Goal: Information Seeking & Learning: Learn about a topic

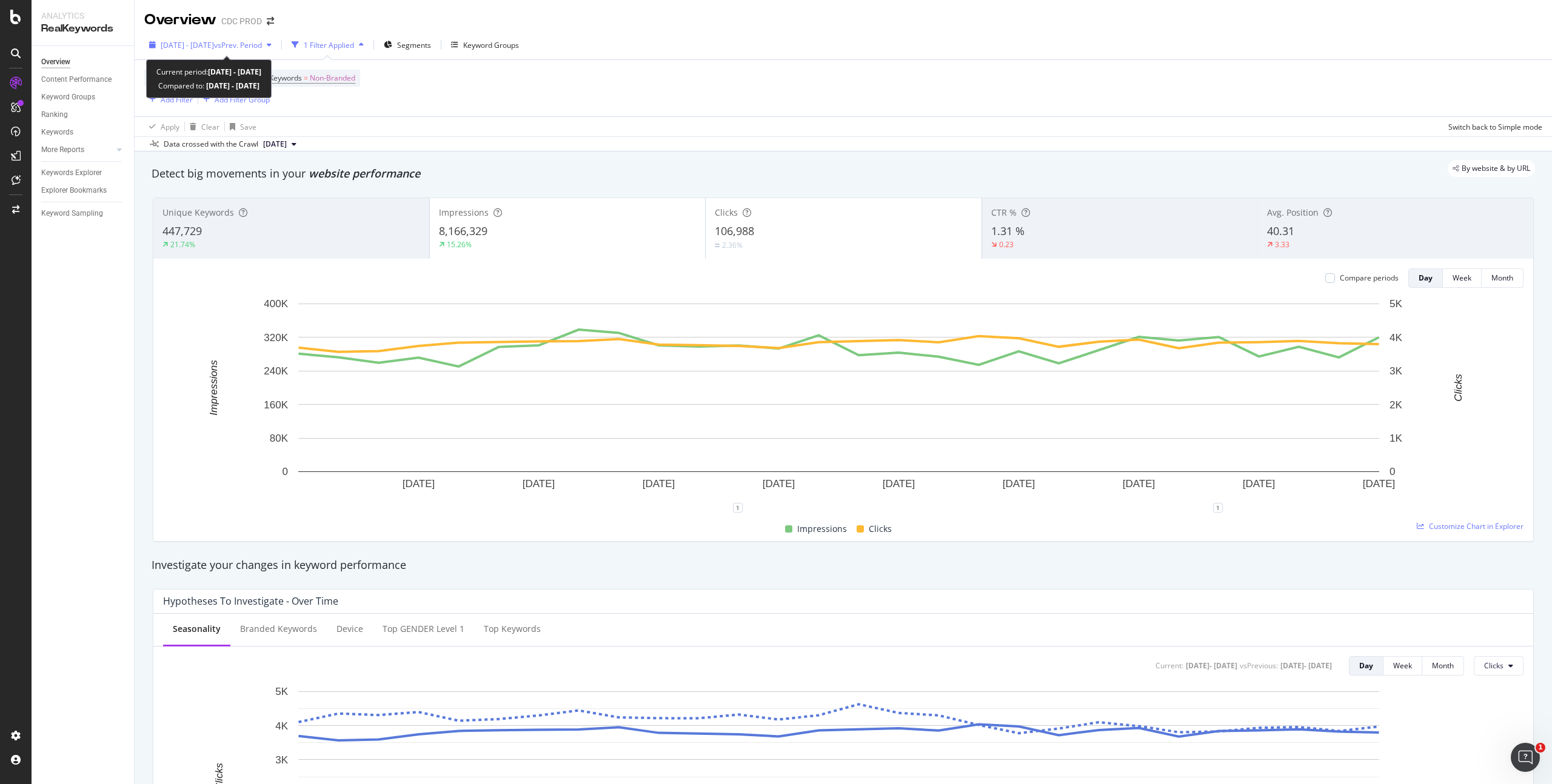
click at [252, 45] on span "vs Prev. Period" at bounding box center [237, 45] width 48 height 10
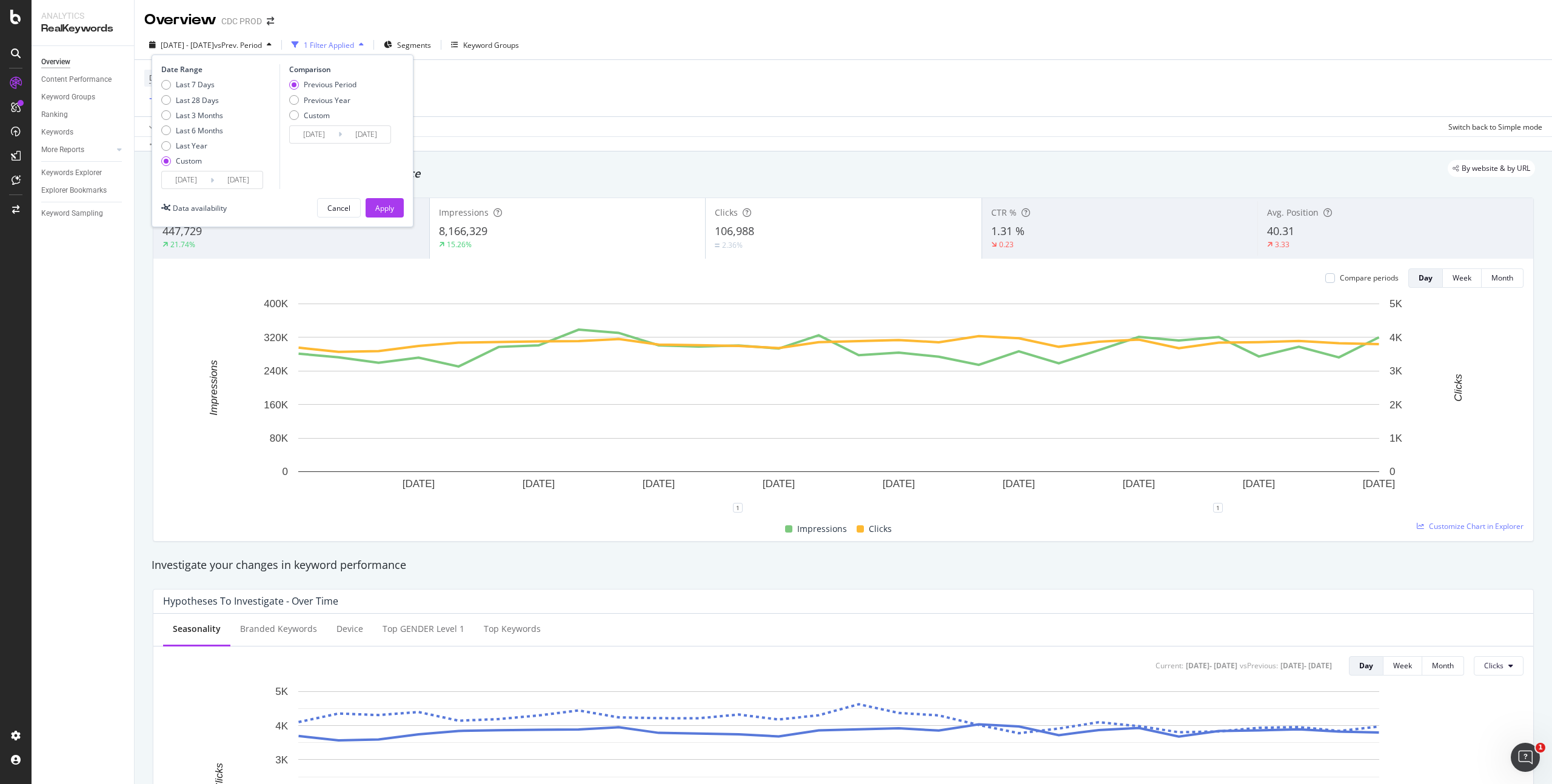
drag, startPoint x: 204, startPoint y: 183, endPoint x: 226, endPoint y: 189, distance: 22.8
click at [204, 184] on input "[DATE]" at bounding box center [186, 180] width 48 height 17
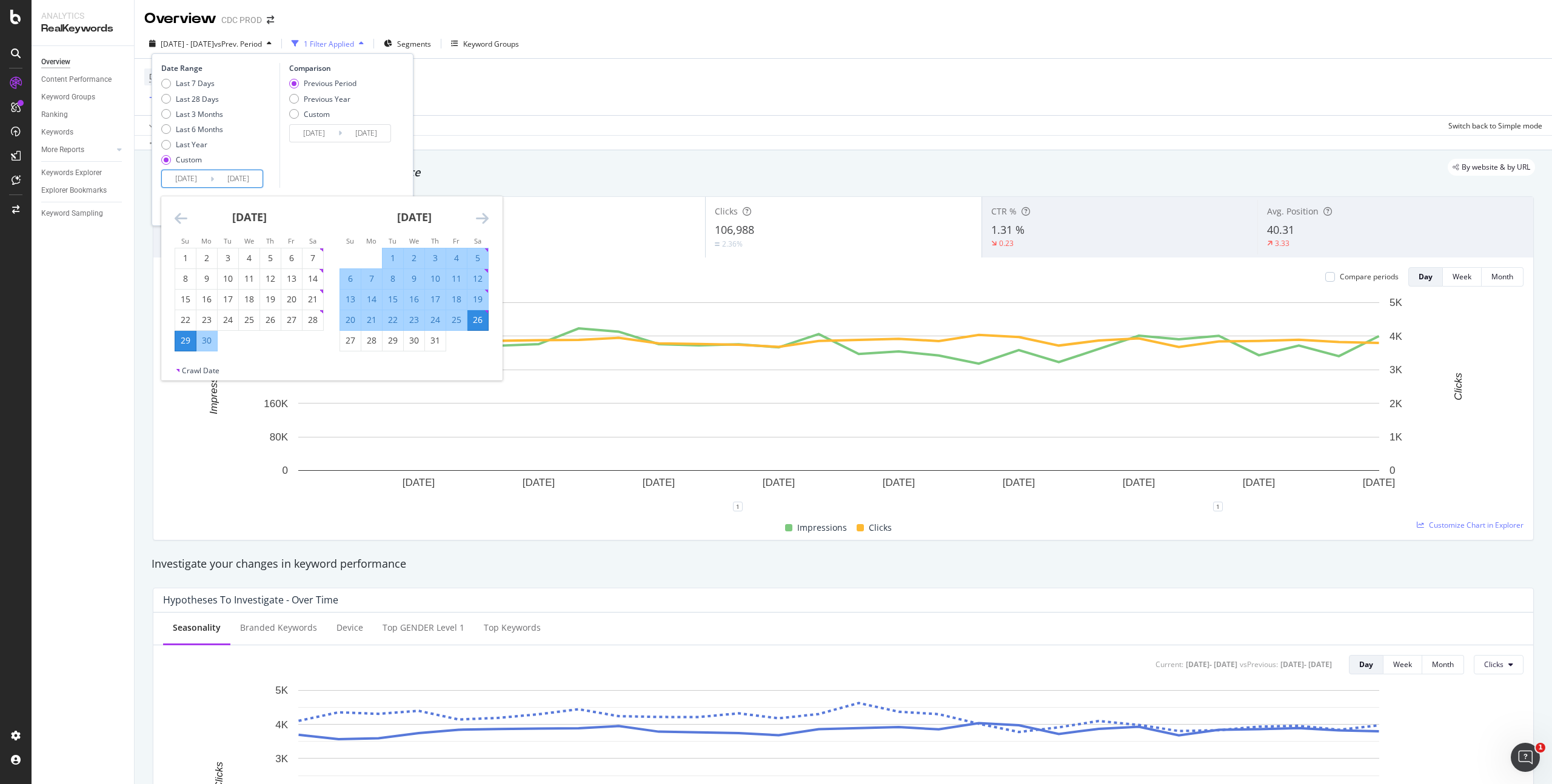
scroll to position [4, 0]
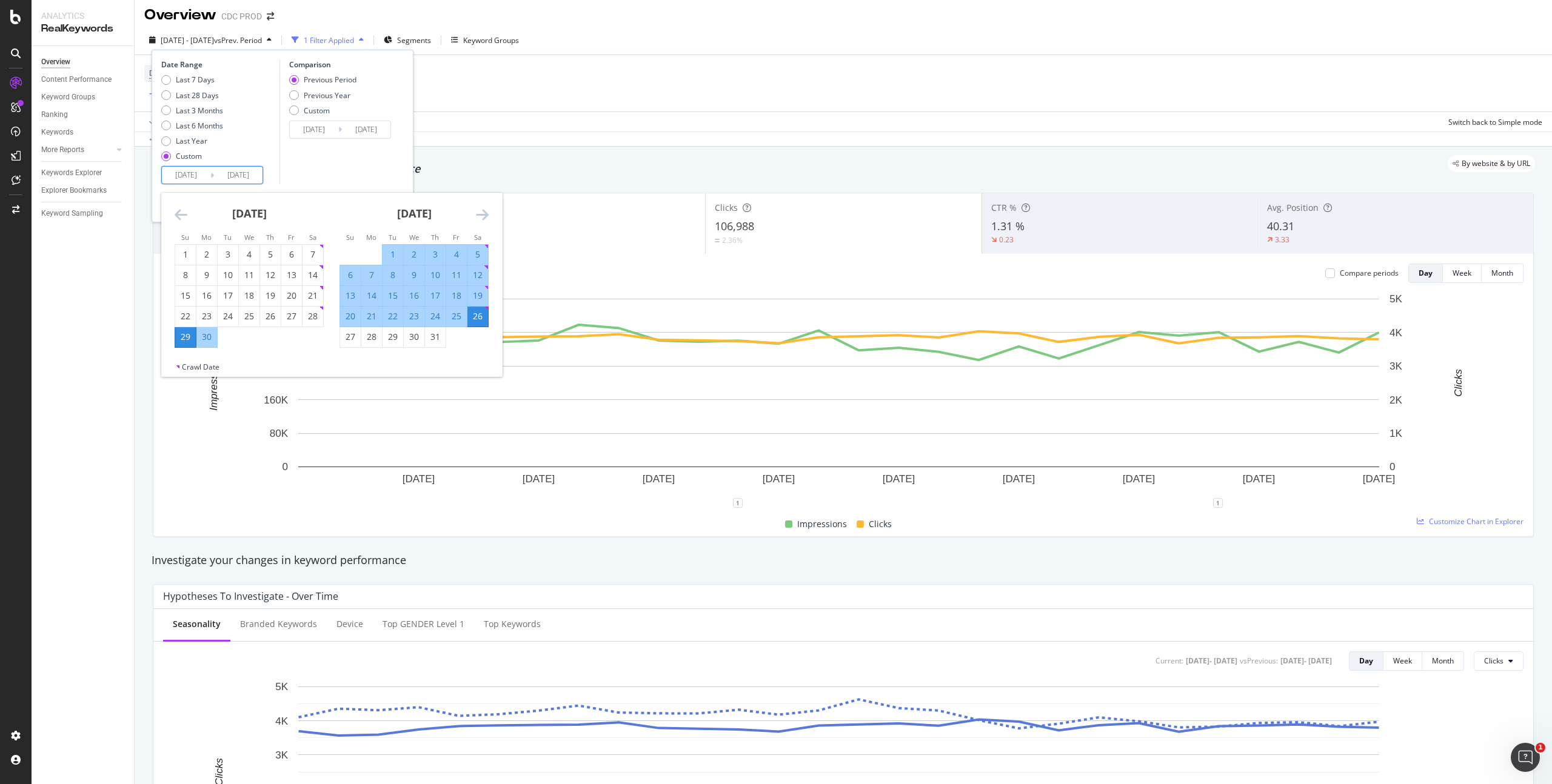
click at [485, 216] on icon "Move forward to switch to the next month." at bounding box center [482, 215] width 13 height 14
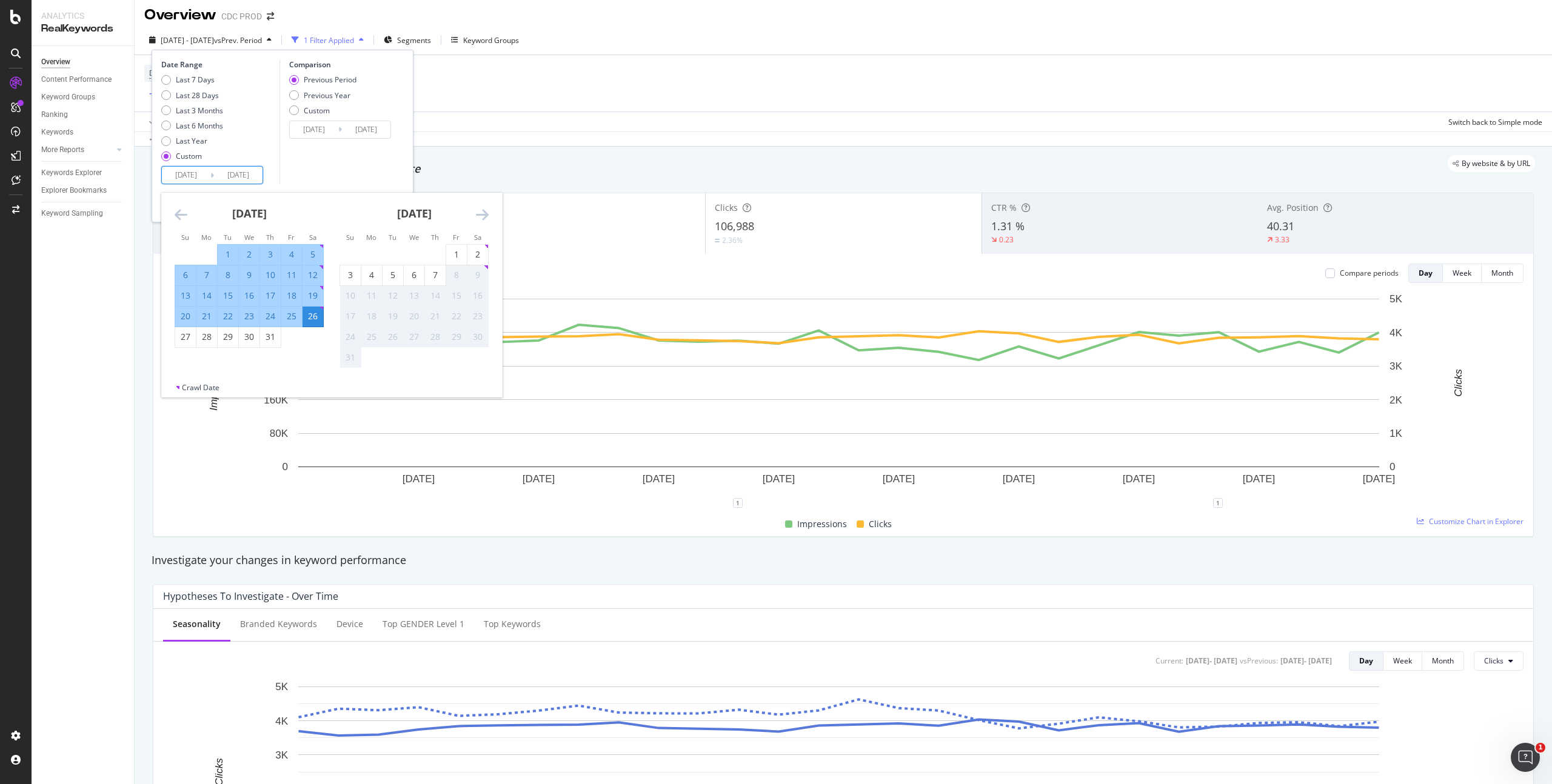
click at [183, 214] on icon "Move backward to switch to the previous month." at bounding box center [181, 215] width 13 height 14
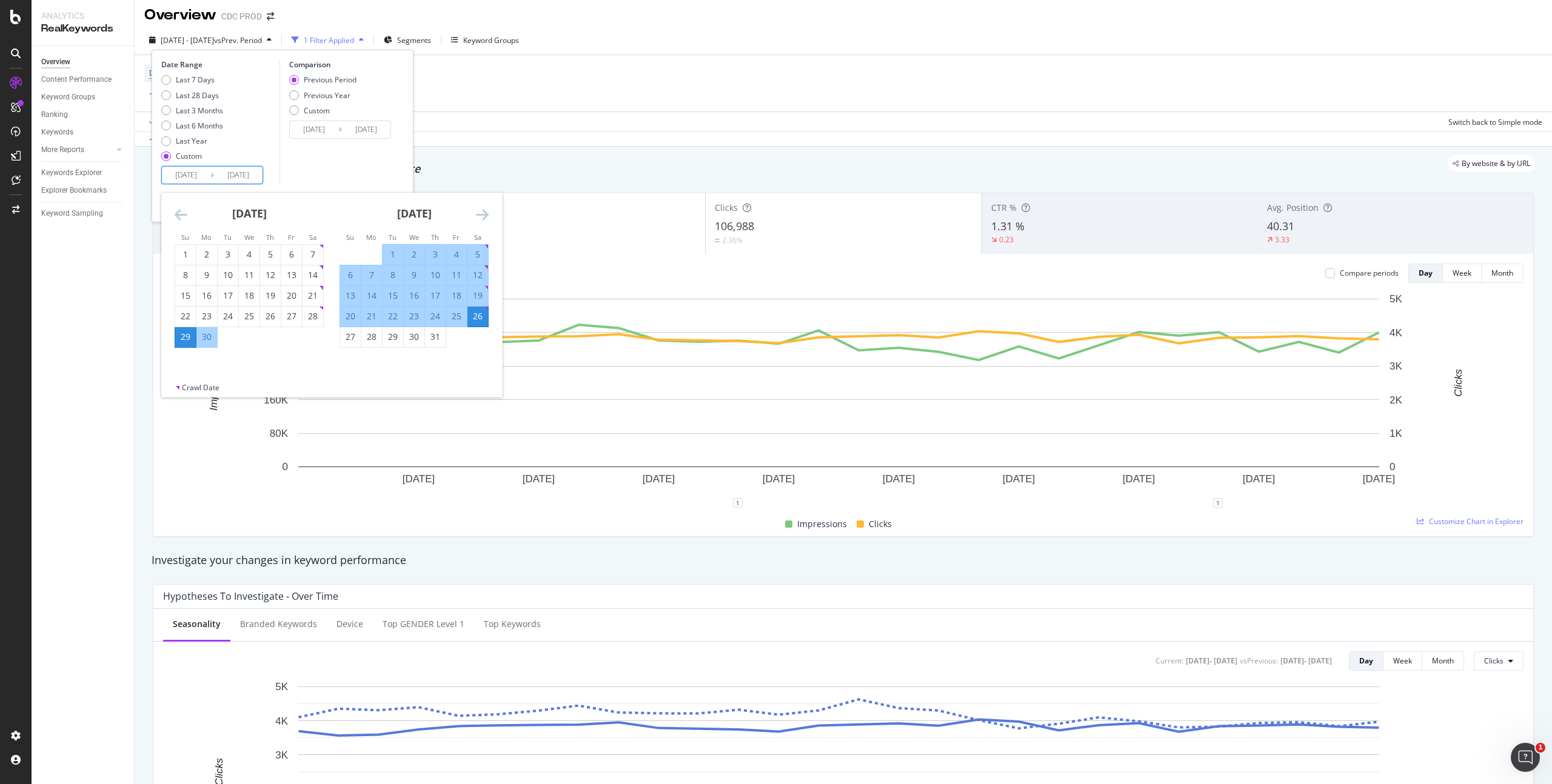
click at [391, 255] on div "1" at bounding box center [392, 255] width 21 height 13
type input "[DATE]"
click at [439, 339] on div "31" at bounding box center [435, 338] width 21 height 13
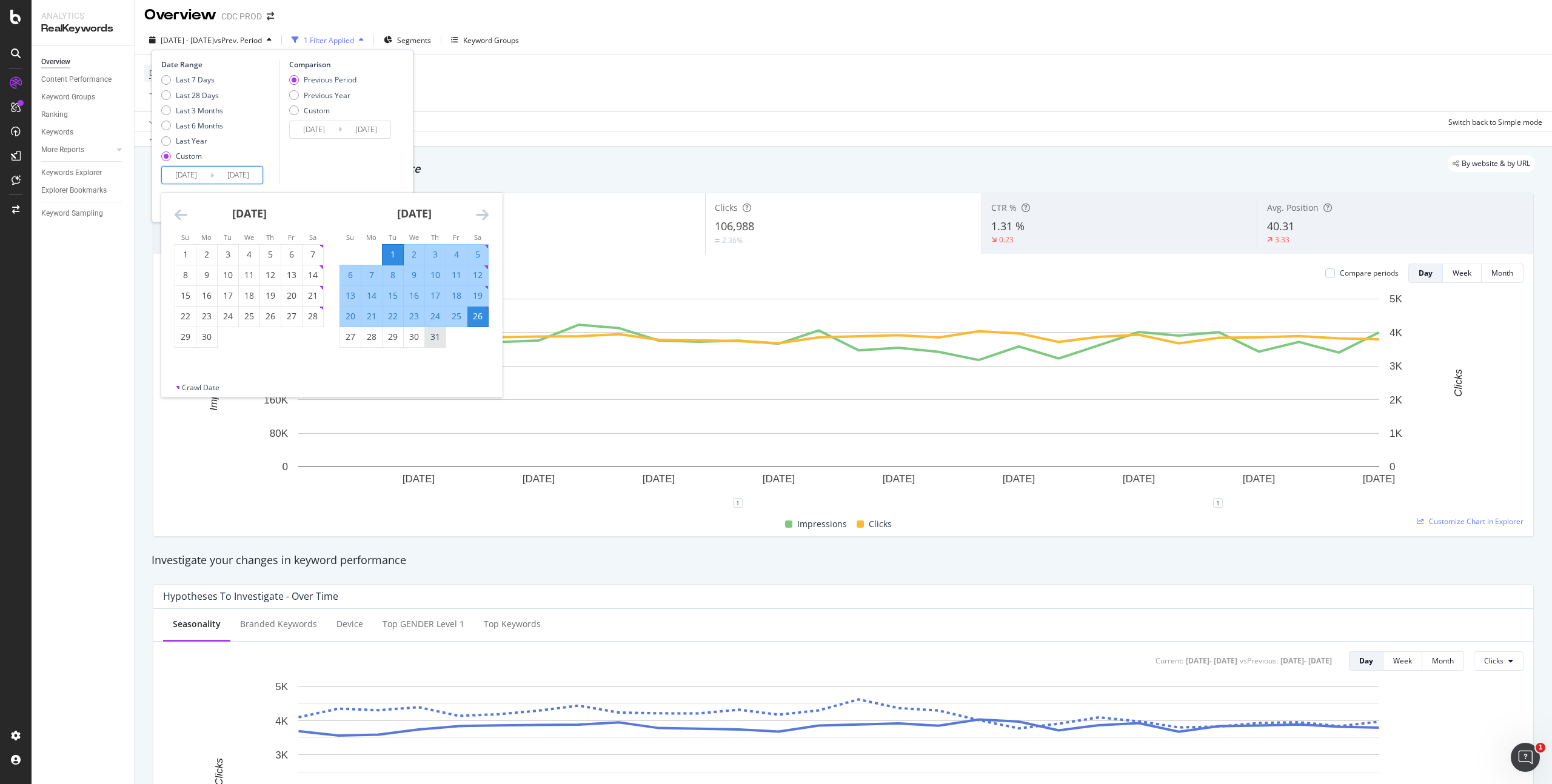
type input "[DATE]"
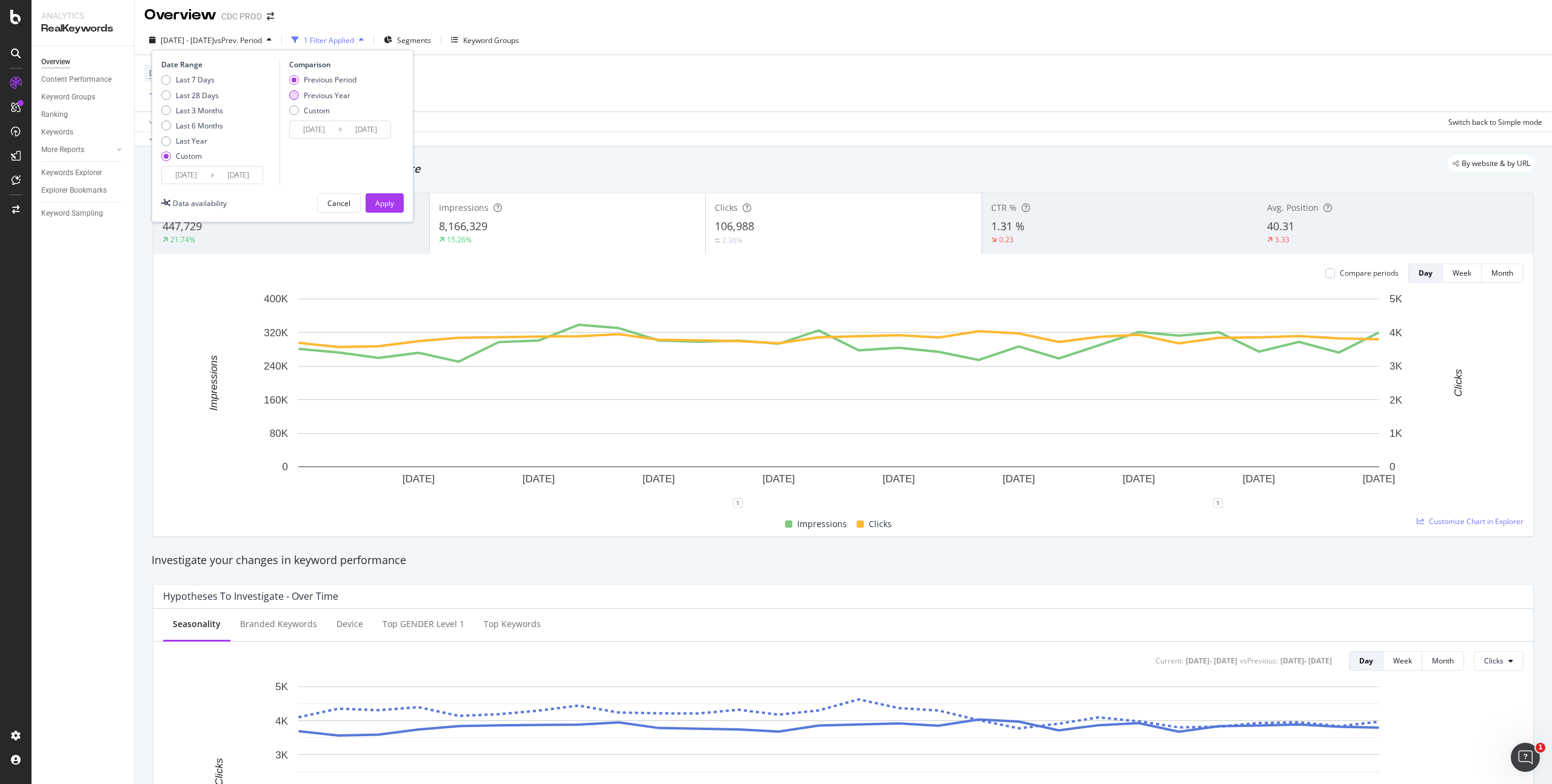
click at [339, 94] on div "Previous Year" at bounding box center [327, 95] width 47 height 10
type input "[DATE]"
click at [326, 131] on input "[DATE]" at bounding box center [314, 129] width 48 height 17
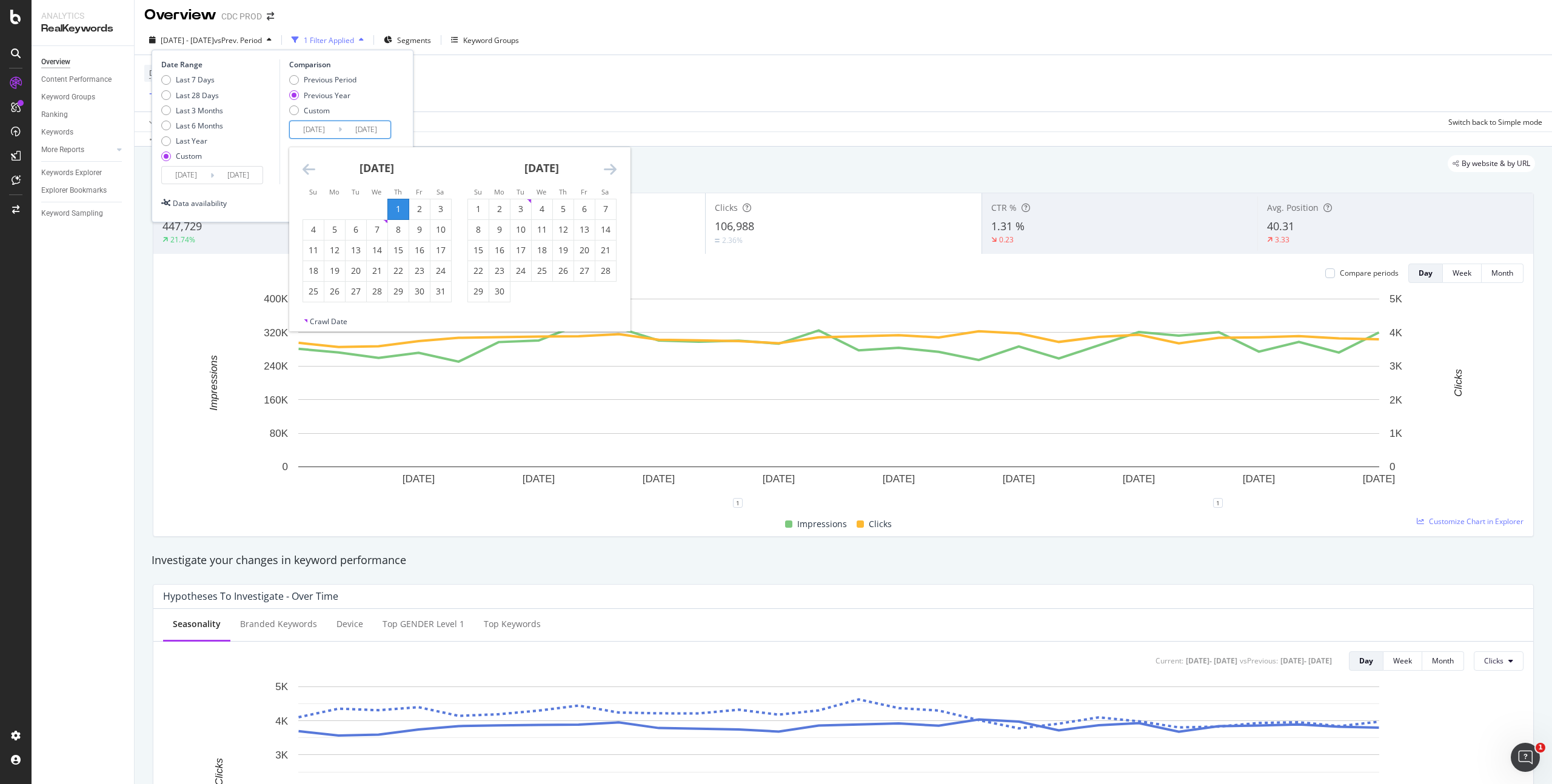
click at [306, 168] on icon "Move backward to switch to the previous month." at bounding box center [309, 169] width 13 height 14
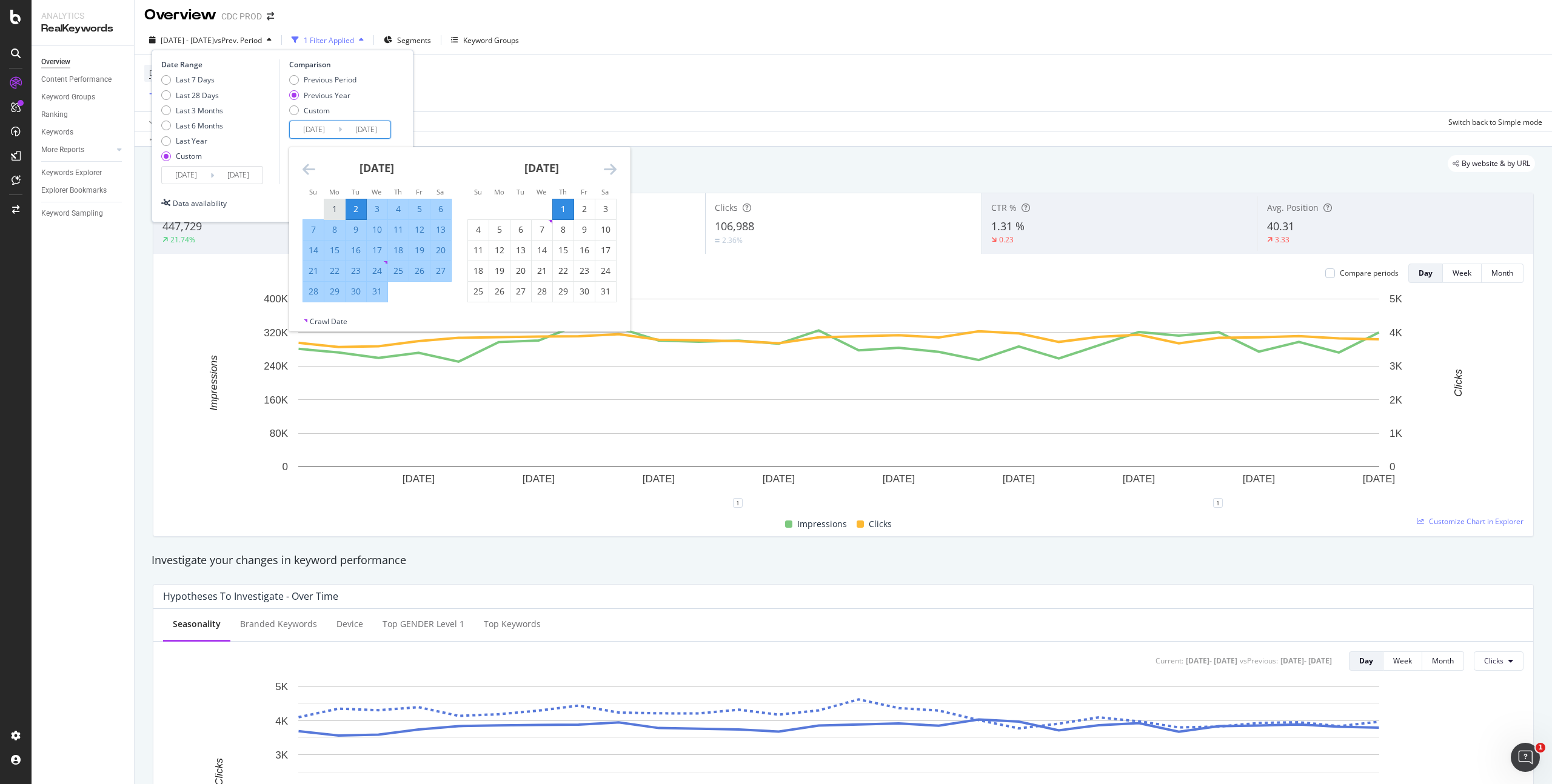
click at [335, 207] on div "1" at bounding box center [334, 209] width 21 height 13
type input "[DATE]"
click at [382, 295] on div "31" at bounding box center [376, 292] width 21 height 13
type input "[DATE]"
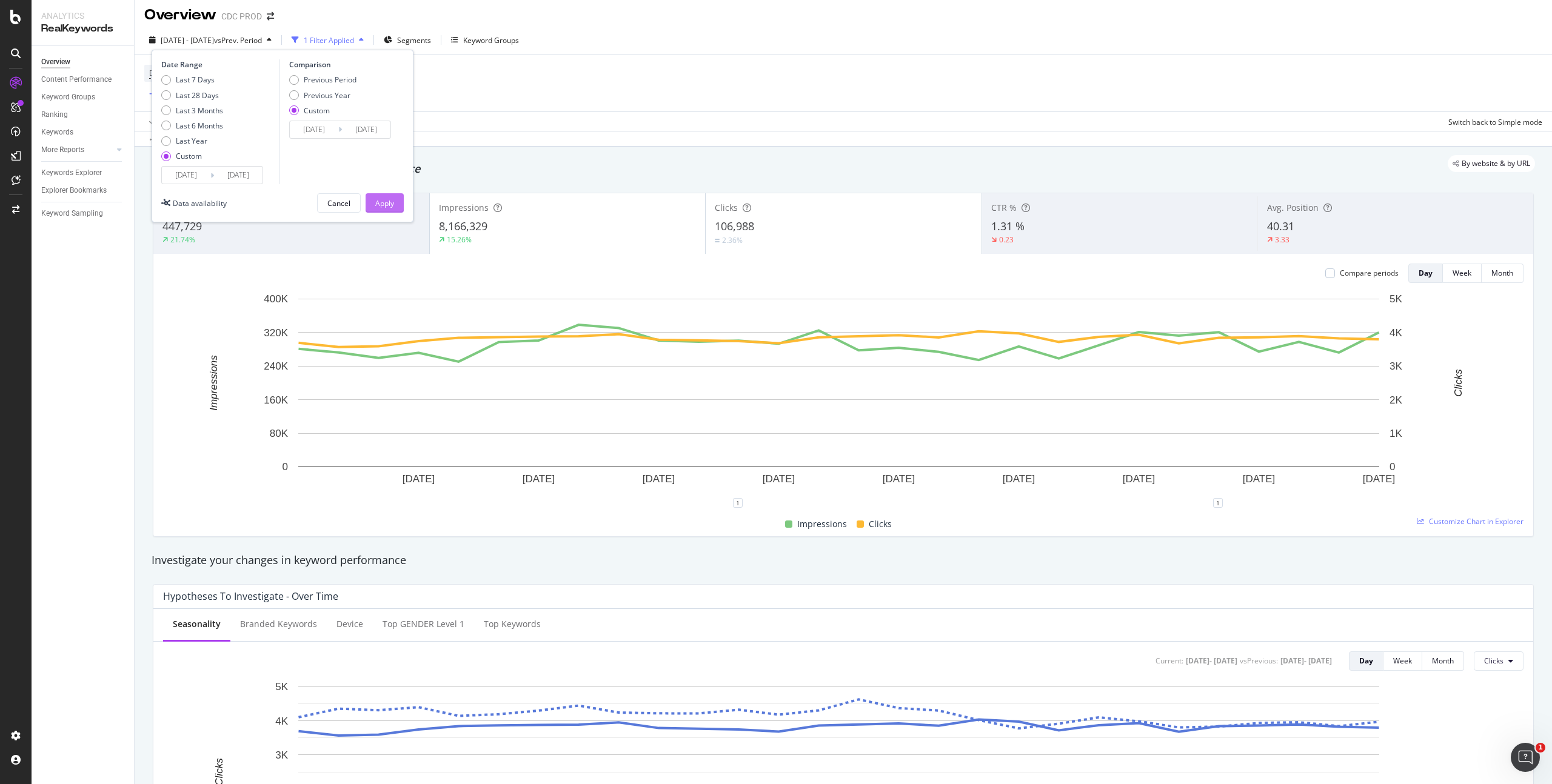
click at [394, 207] on button "Apply" at bounding box center [384, 203] width 39 height 20
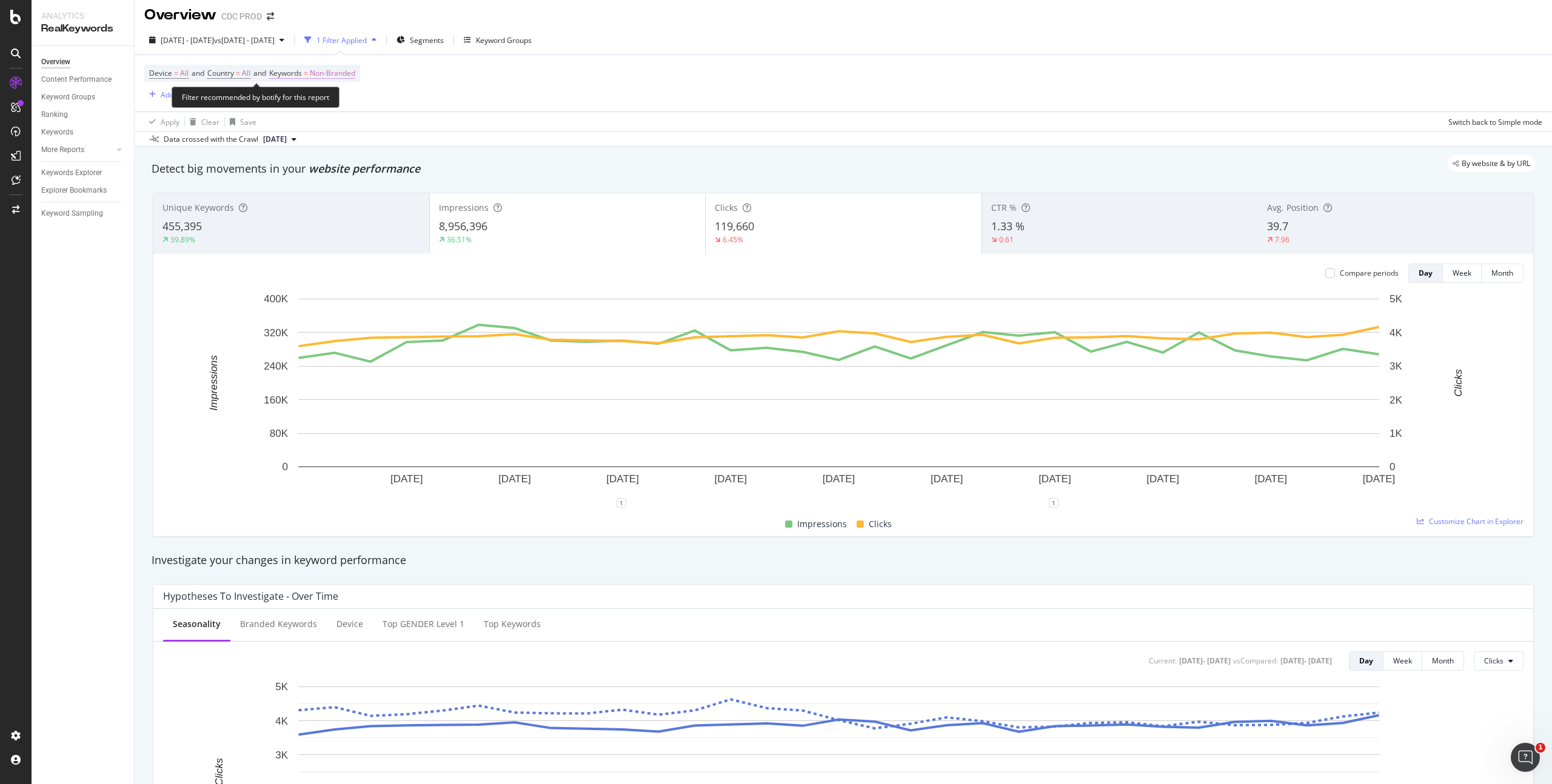
click at [354, 66] on span "Non-Branded" at bounding box center [332, 73] width 46 height 17
click at [321, 94] on div "Non-Branded" at bounding box center [319, 101] width 65 height 18
drag, startPoint x: 316, startPoint y: 189, endPoint x: 342, endPoint y: 185, distance: 26.3
click at [317, 189] on div "All" at bounding box center [358, 197] width 143 height 18
click at [410, 128] on div "Apply" at bounding box center [410, 127] width 19 height 10
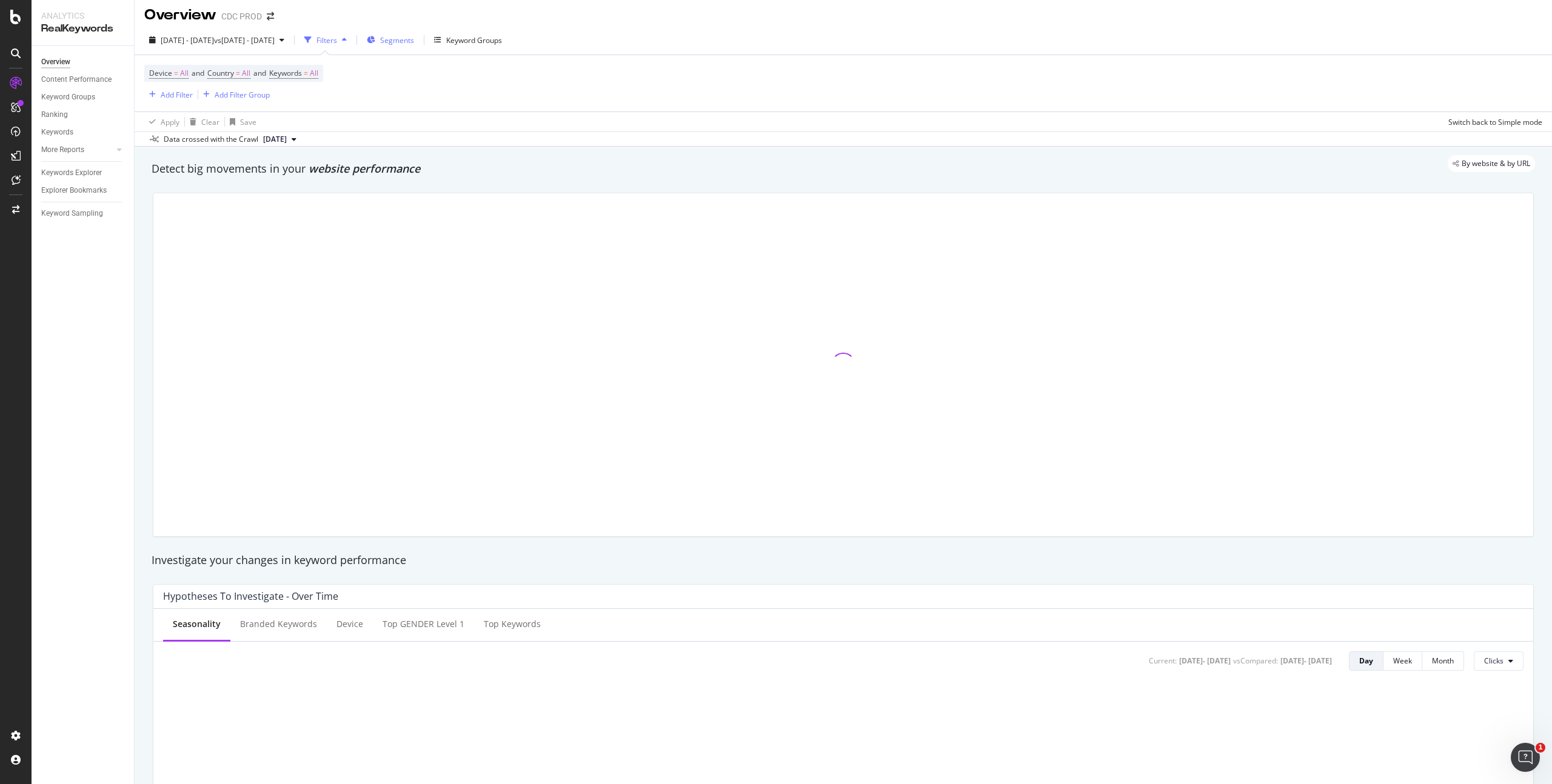
click at [414, 40] on span "Segments" at bounding box center [397, 40] width 34 height 10
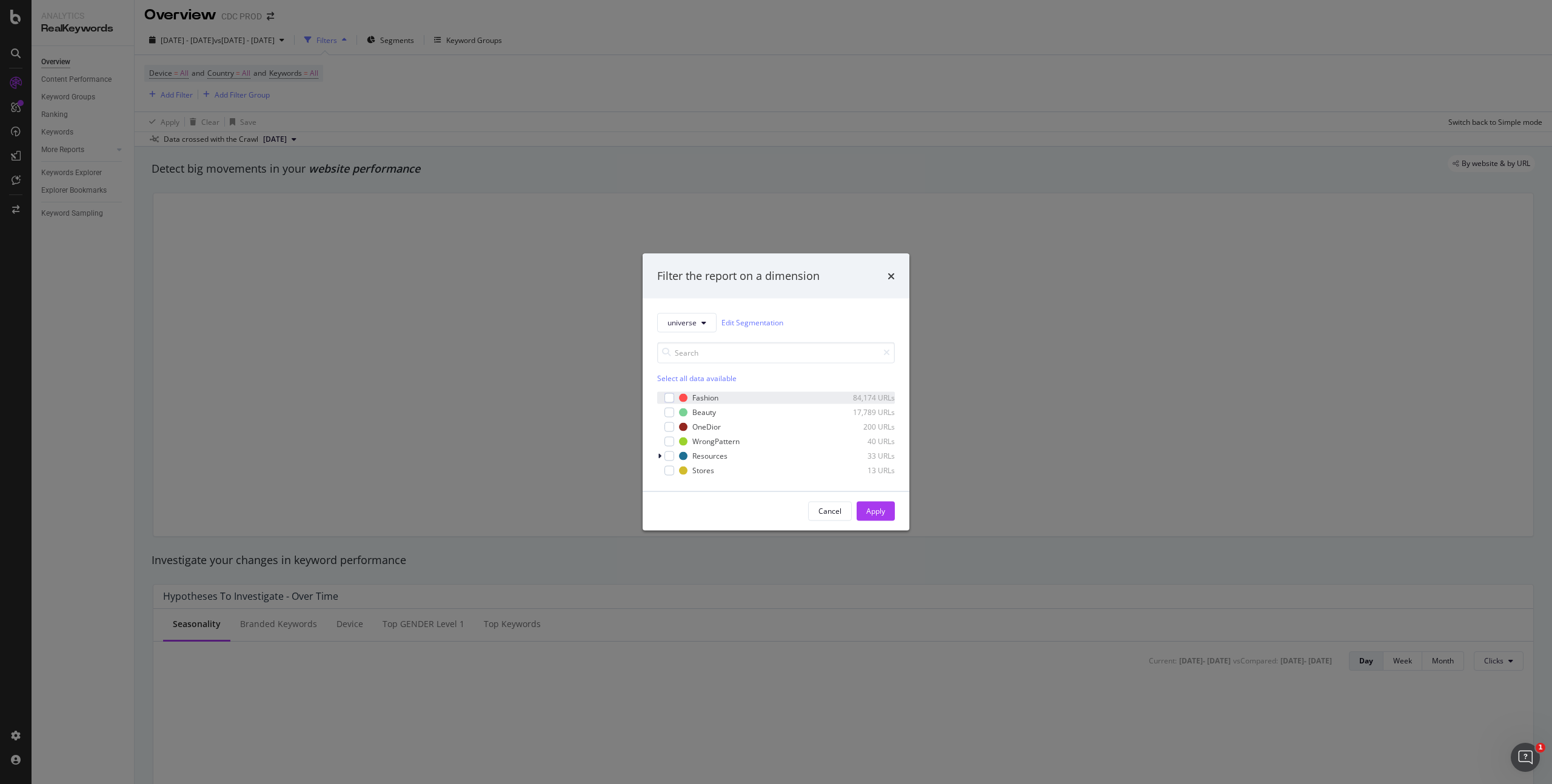
click at [707, 392] on div "Fashion 84,174 URLs" at bounding box center [776, 398] width 238 height 13
click at [711, 430] on div "OneDior" at bounding box center [707, 427] width 29 height 10
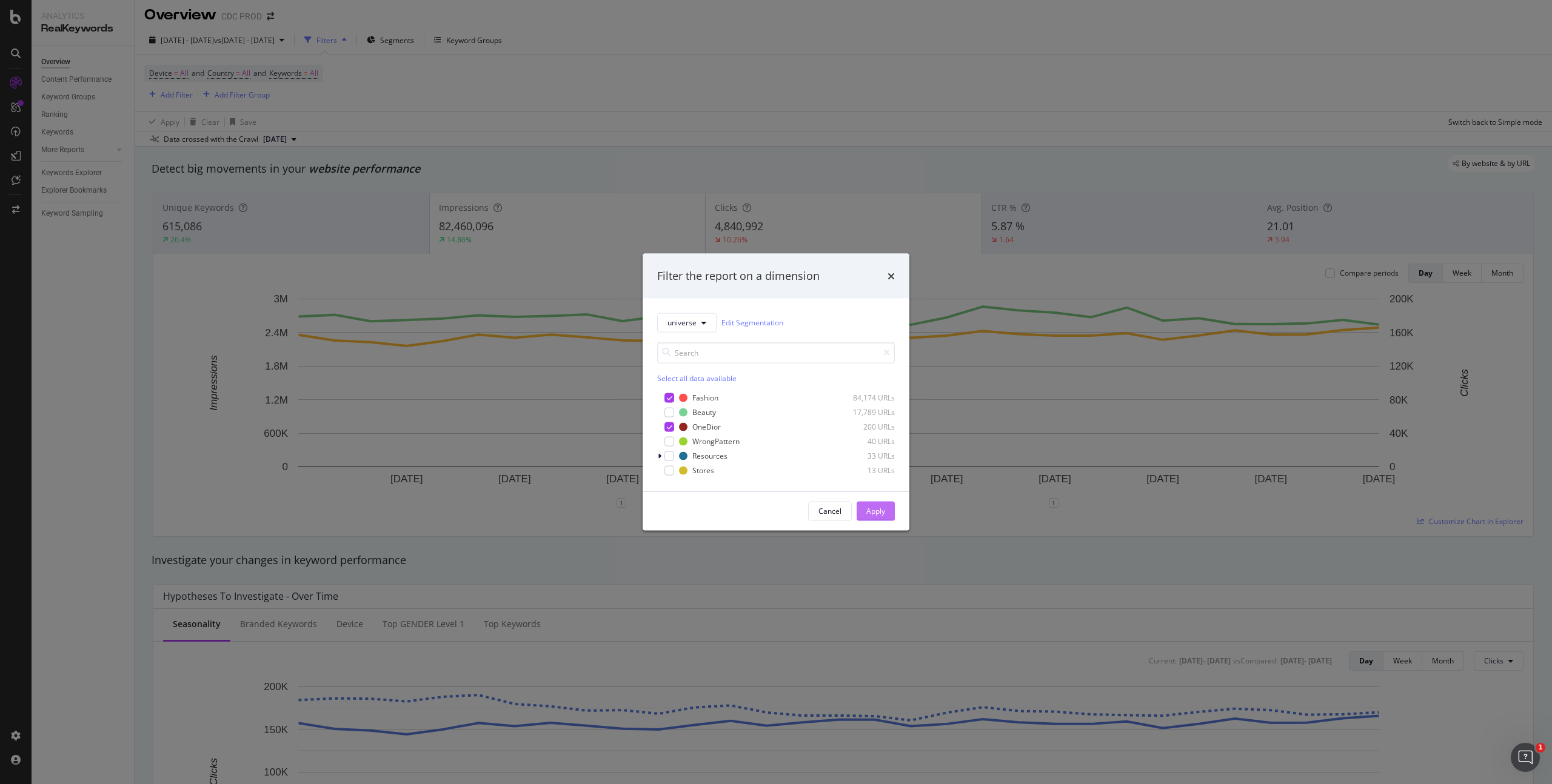
click at [870, 508] on div "Apply" at bounding box center [876, 511] width 19 height 10
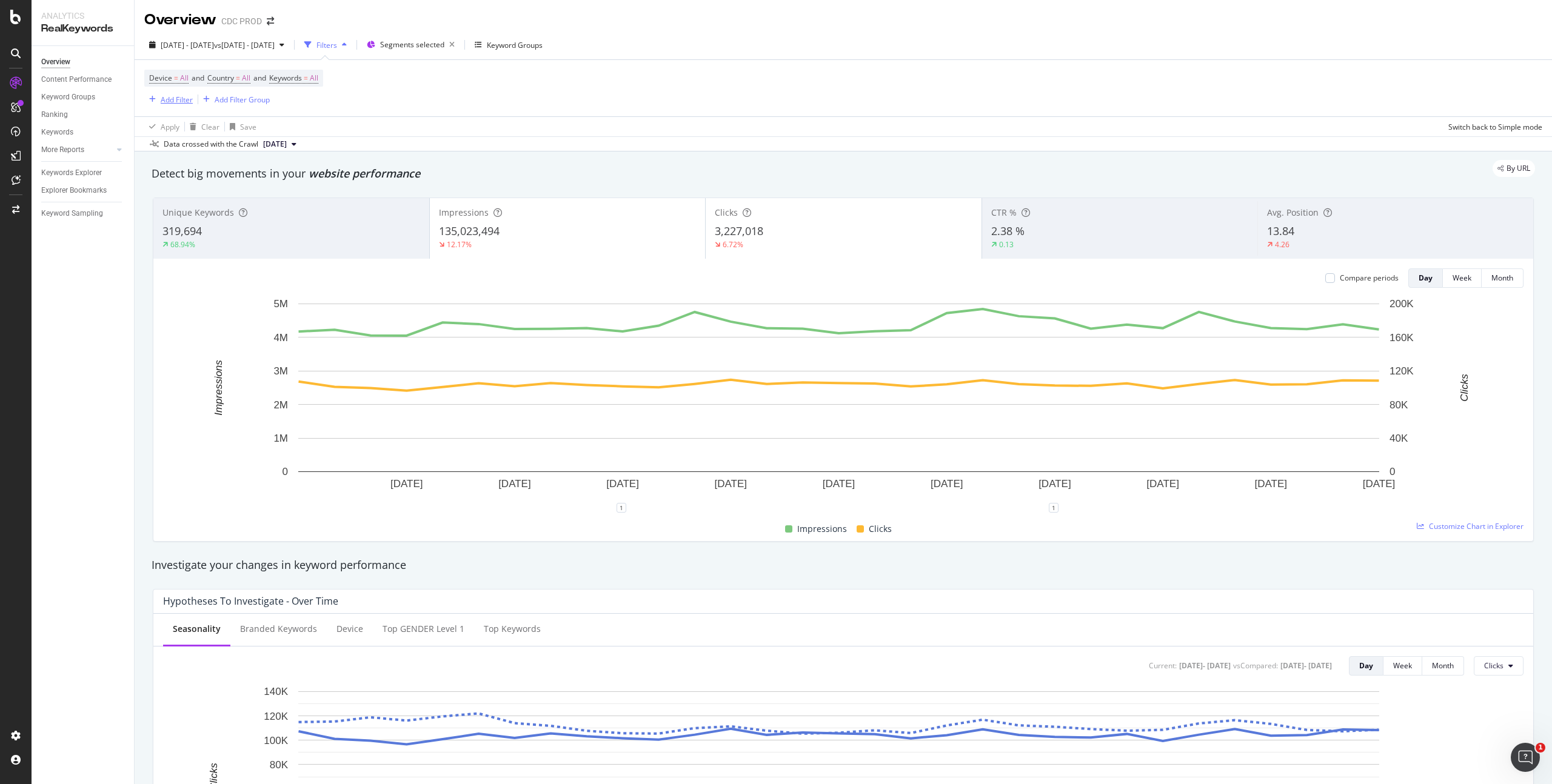
click at [178, 101] on div "Add Filter" at bounding box center [177, 99] width 32 height 10
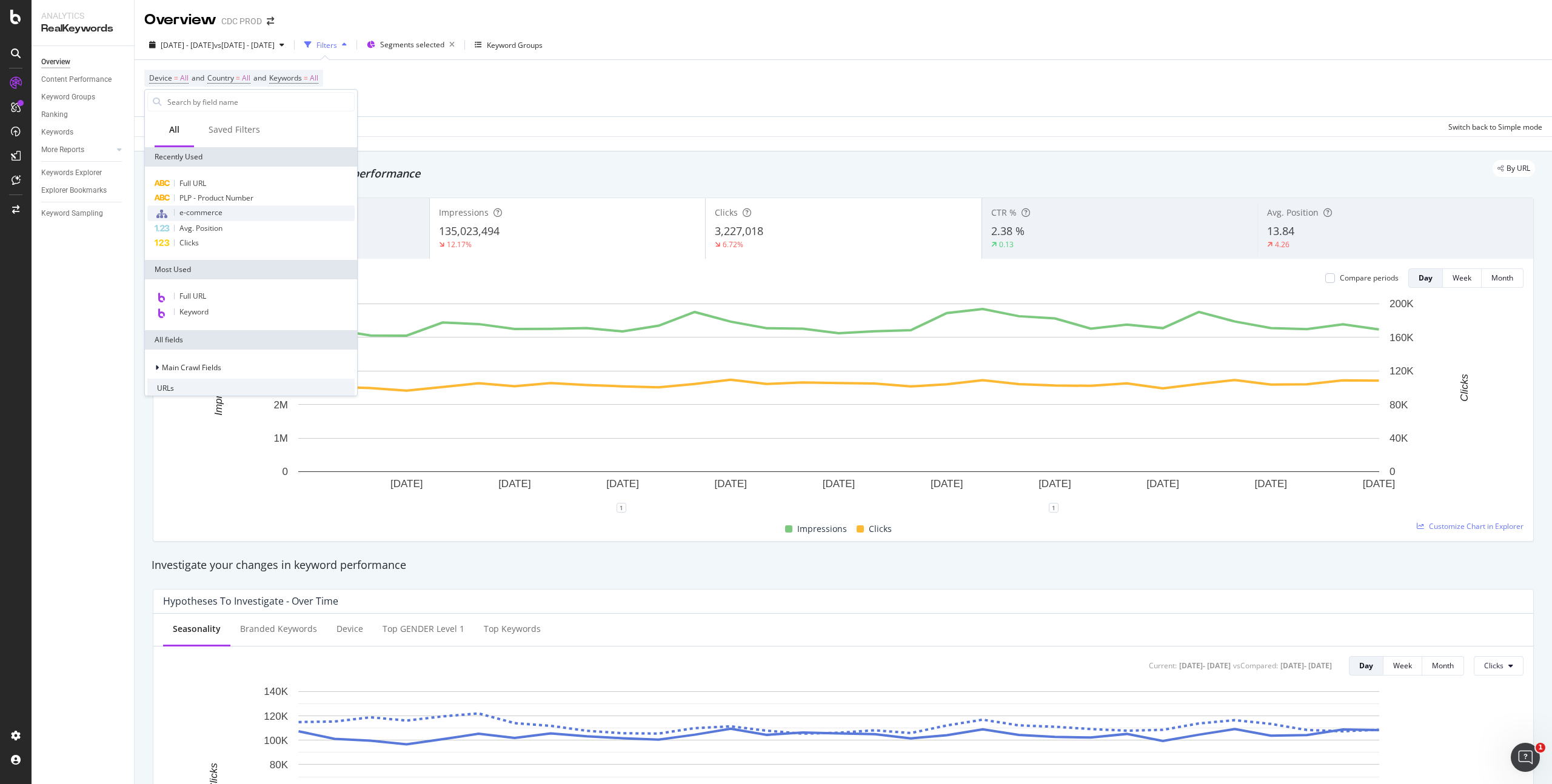
click at [207, 212] on span "e-commerce" at bounding box center [201, 212] width 43 height 10
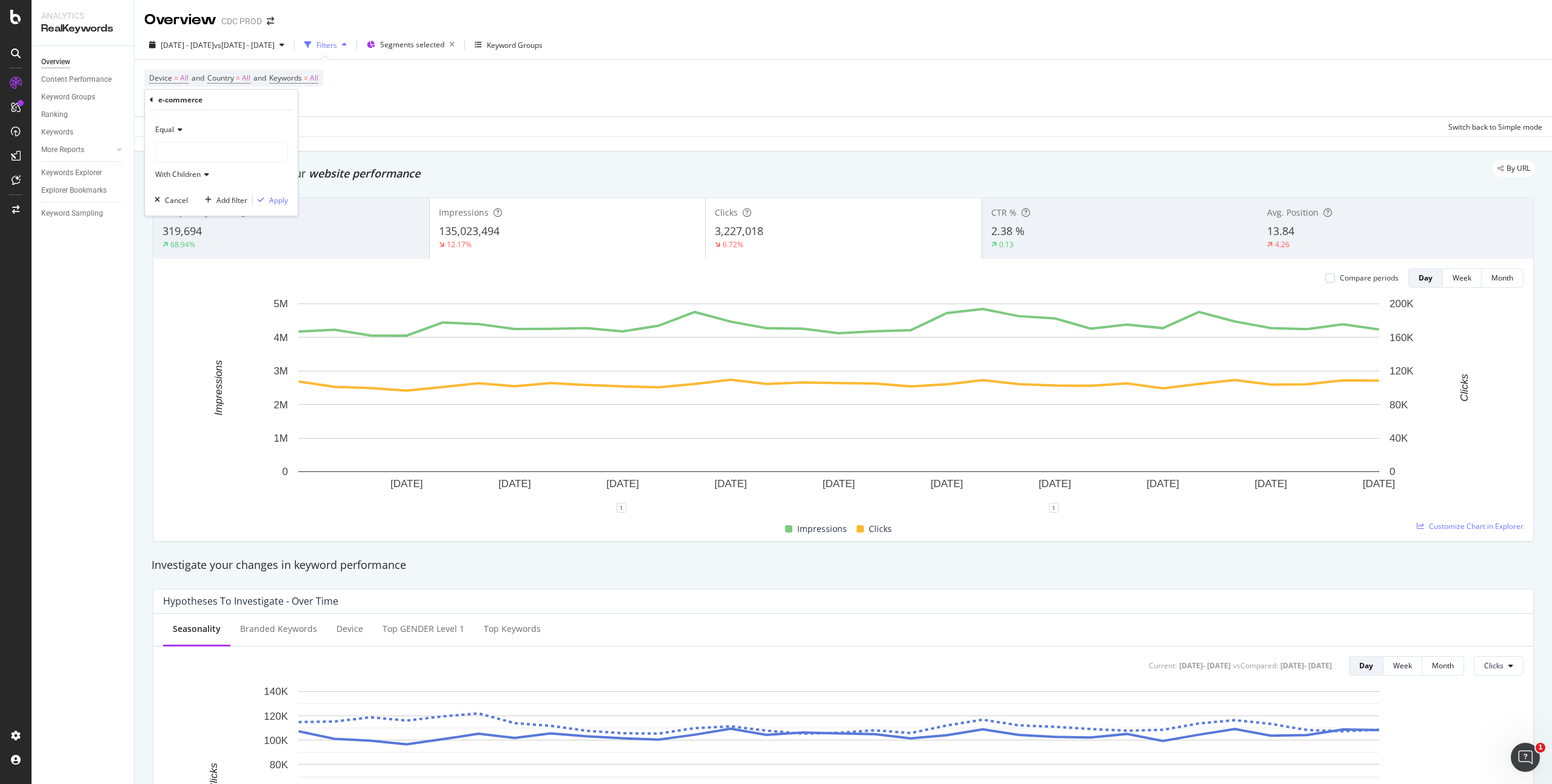
click at [189, 151] on div at bounding box center [221, 153] width 132 height 20
click at [203, 175] on span "ecommerce" at bounding box center [187, 177] width 40 height 10
click at [269, 201] on div "Apply" at bounding box center [278, 199] width 19 height 10
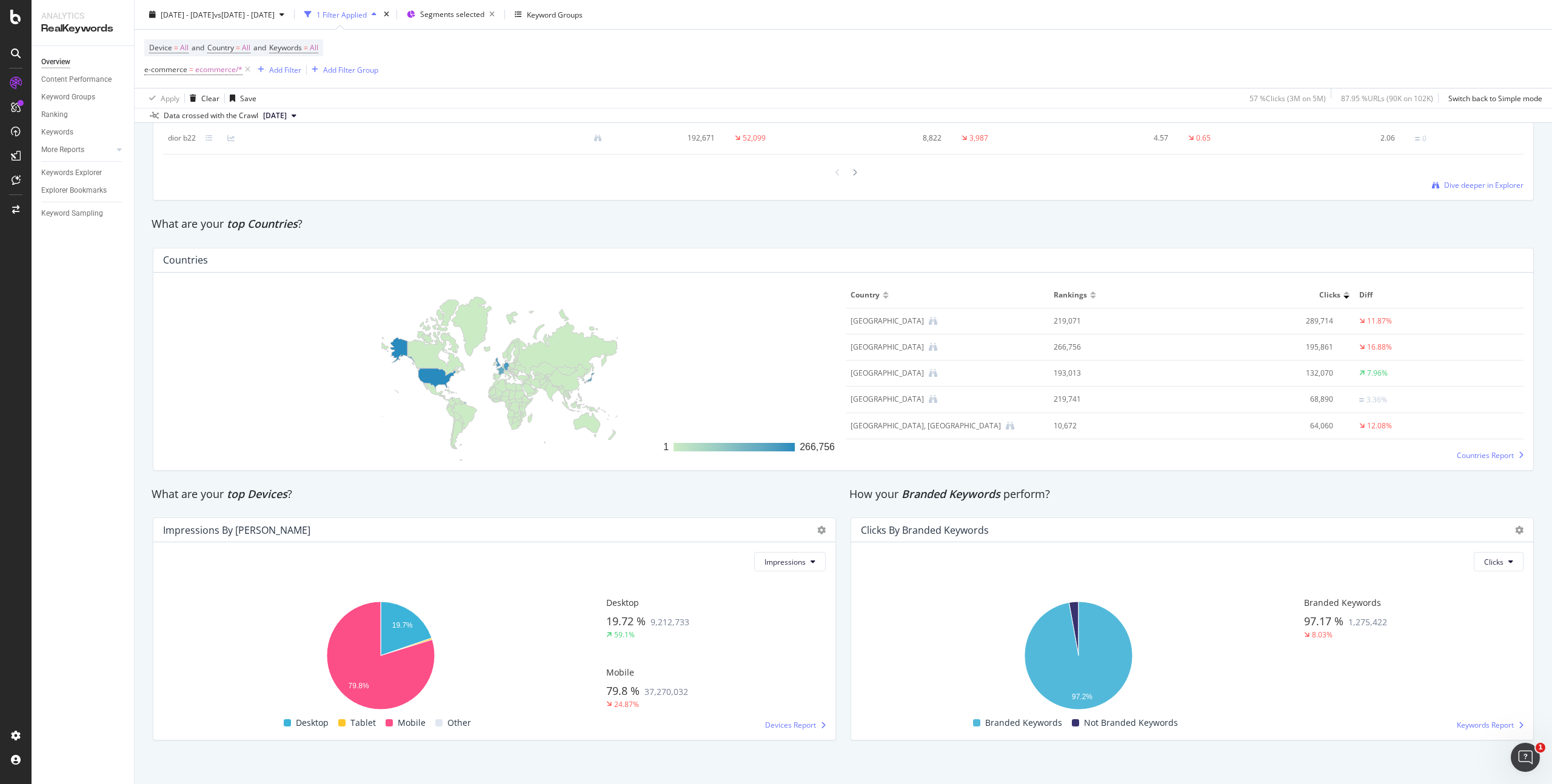
scroll to position [1674, 0]
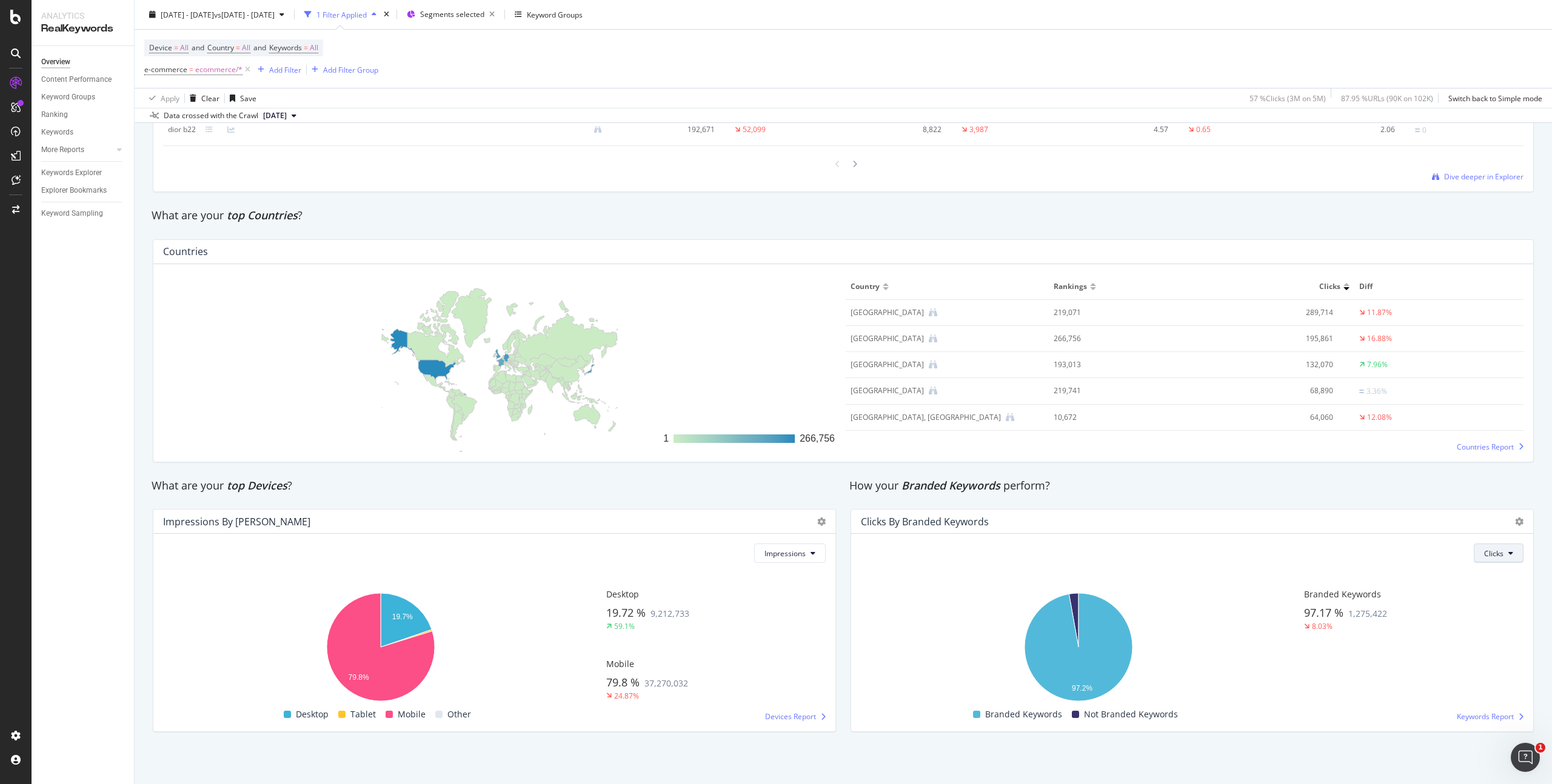
click at [1490, 551] on span "Clicks" at bounding box center [1494, 553] width 20 height 10
click at [1495, 597] on span "Impressions" at bounding box center [1496, 600] width 41 height 11
click at [1508, 551] on icon at bounding box center [1510, 553] width 4 height 7
click at [1472, 586] on div "Clicks" at bounding box center [1474, 577] width 62 height 18
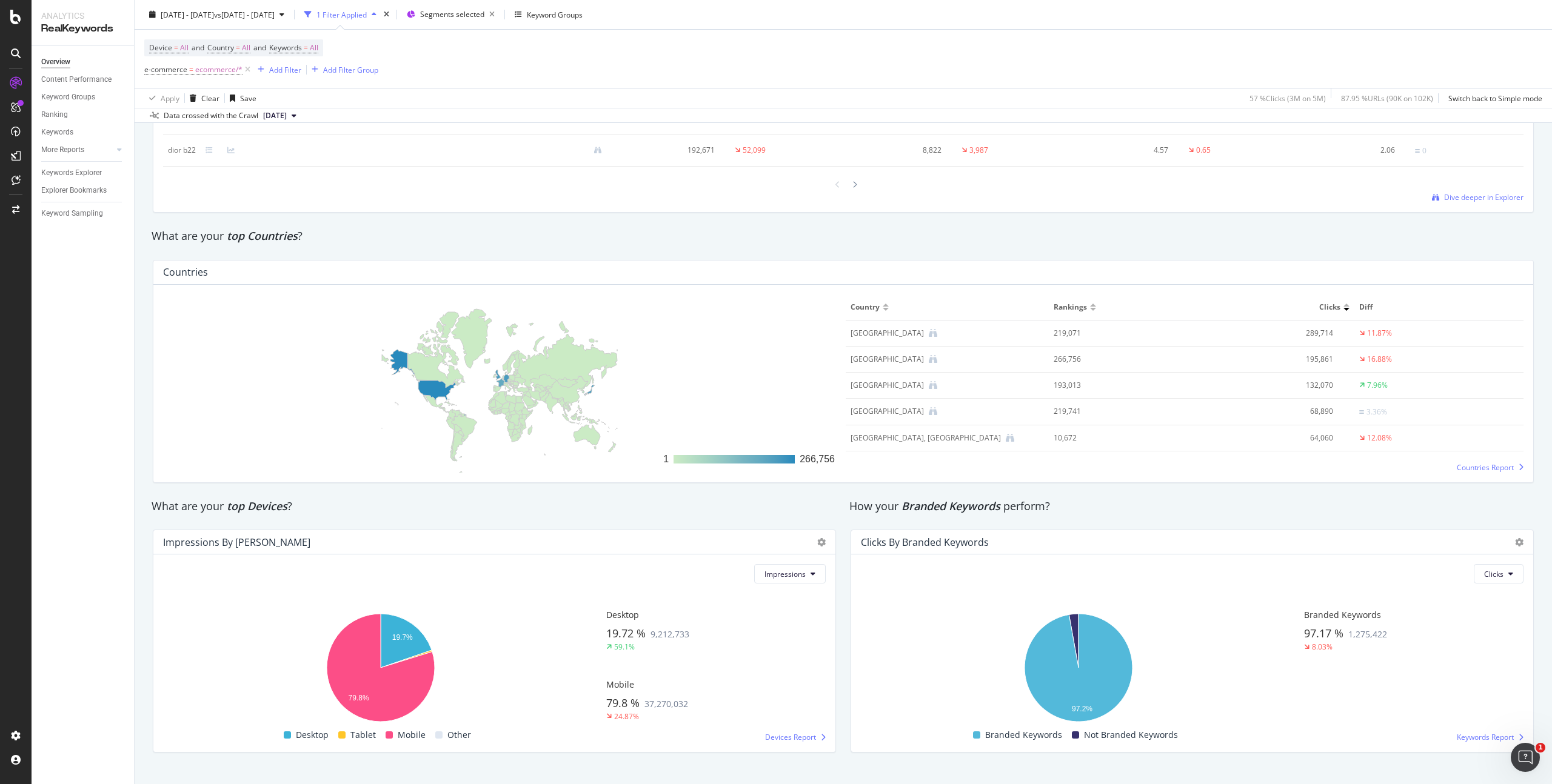
scroll to position [1083, 0]
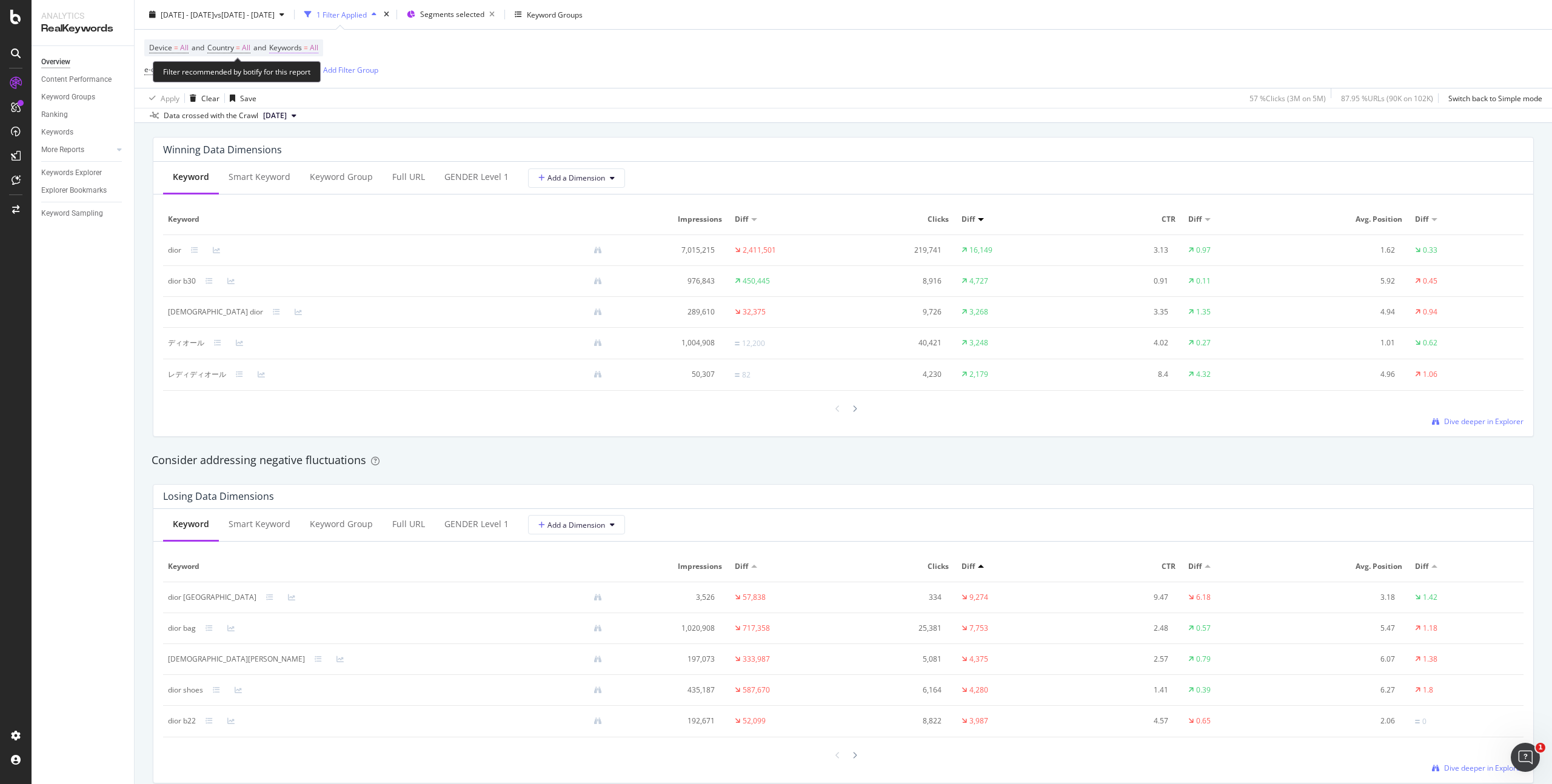
click at [318, 47] on span "All" at bounding box center [313, 48] width 8 height 17
click at [301, 77] on div "button" at bounding box center [307, 76] width 14 height 7
click at [597, 95] on div "Apply Clear Save 57 % Clicks ( 3M on 5M ) 87.95 % URLs ( 90K on 102K ) Switch b…" at bounding box center [843, 98] width 1417 height 20
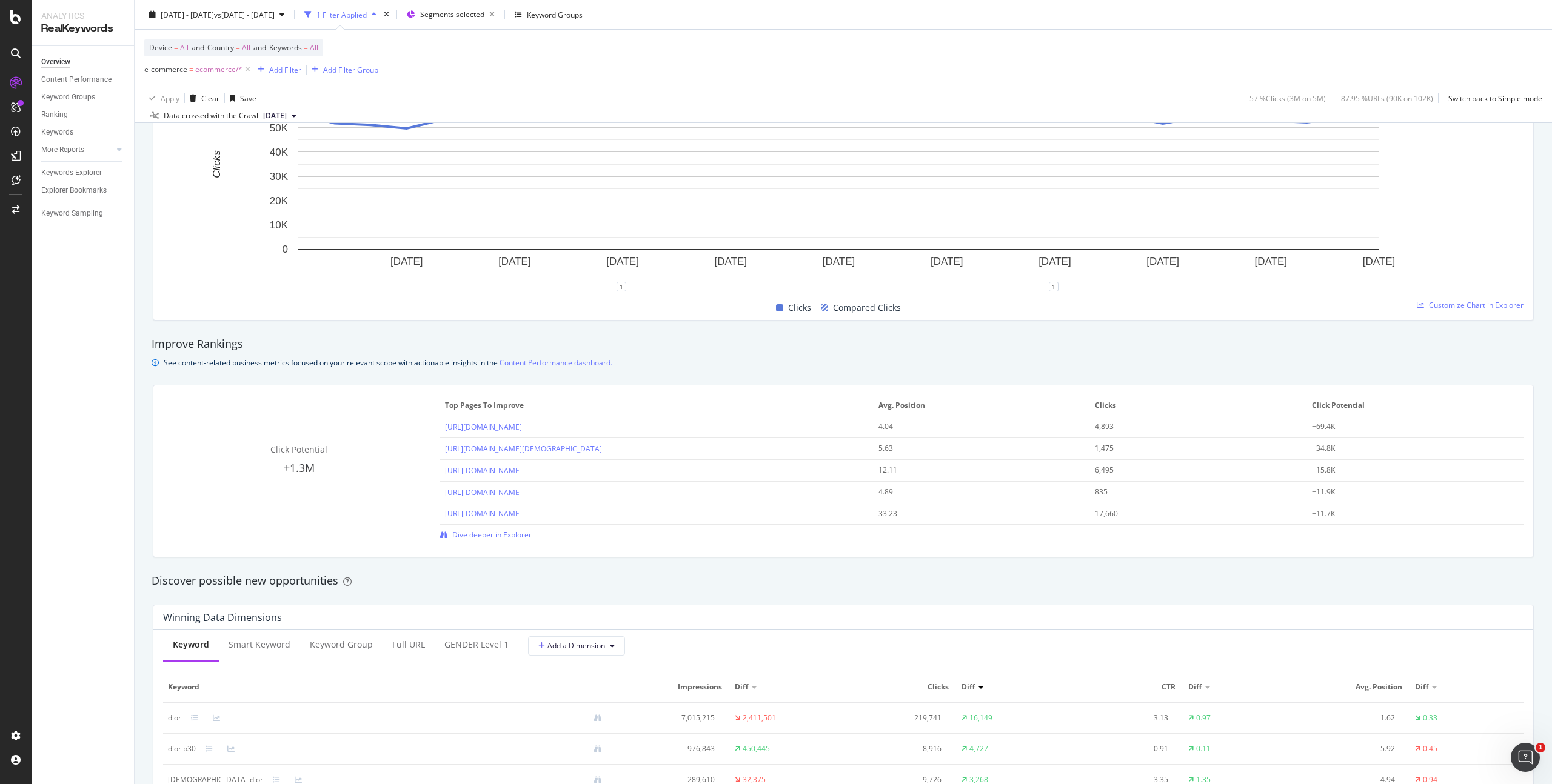
scroll to position [0, 0]
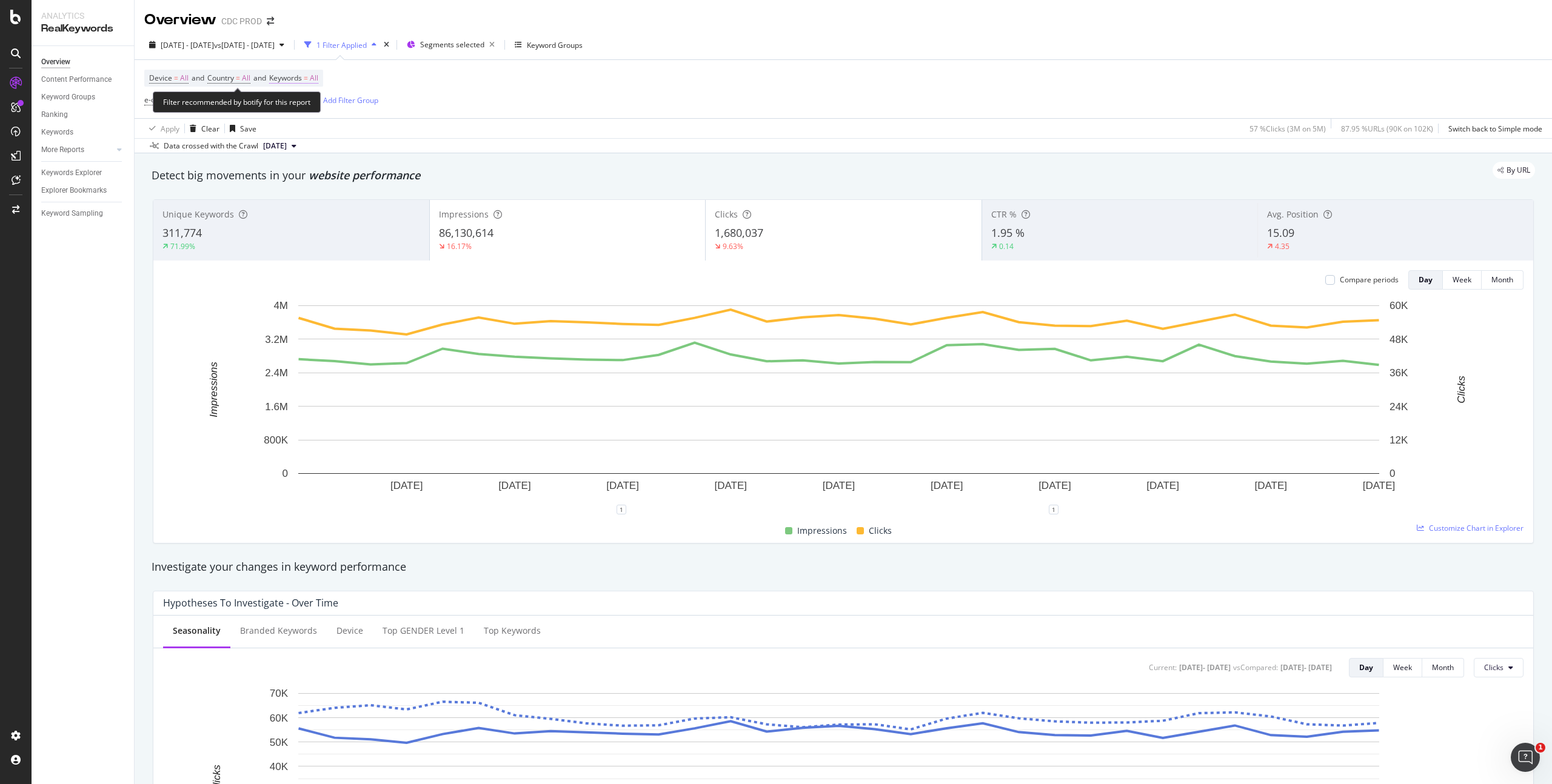
click at [318, 75] on span "All" at bounding box center [313, 78] width 8 height 17
click at [304, 109] on div "button" at bounding box center [307, 107] width 14 height 7
click at [337, 132] on span "Non-Branded" at bounding box center [359, 131] width 124 height 11
drag, startPoint x: 415, startPoint y: 128, endPoint x: 555, endPoint y: 127, distance: 140.0
click at [415, 128] on div "Apply" at bounding box center [410, 132] width 19 height 10
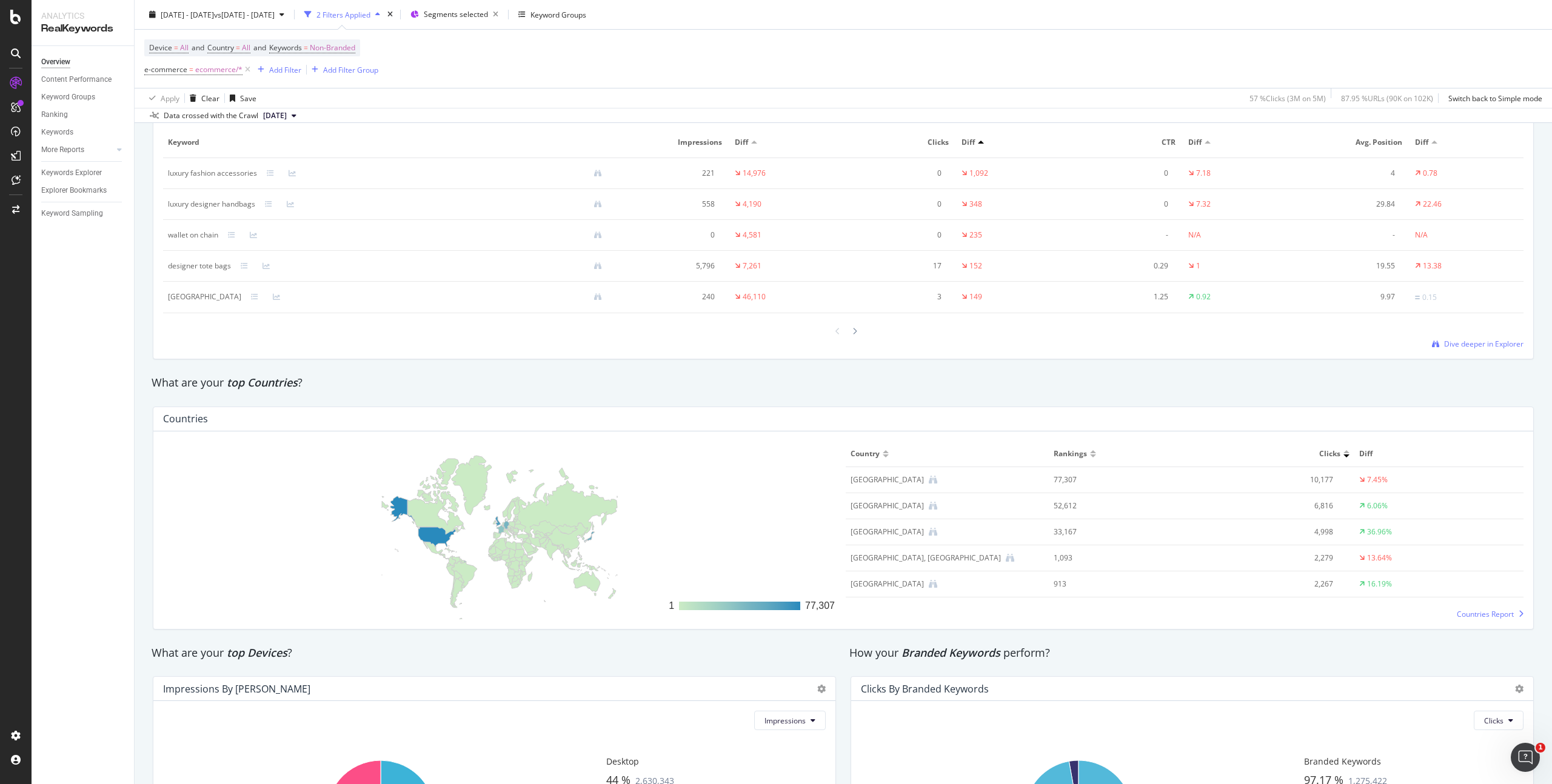
scroll to position [1605, 0]
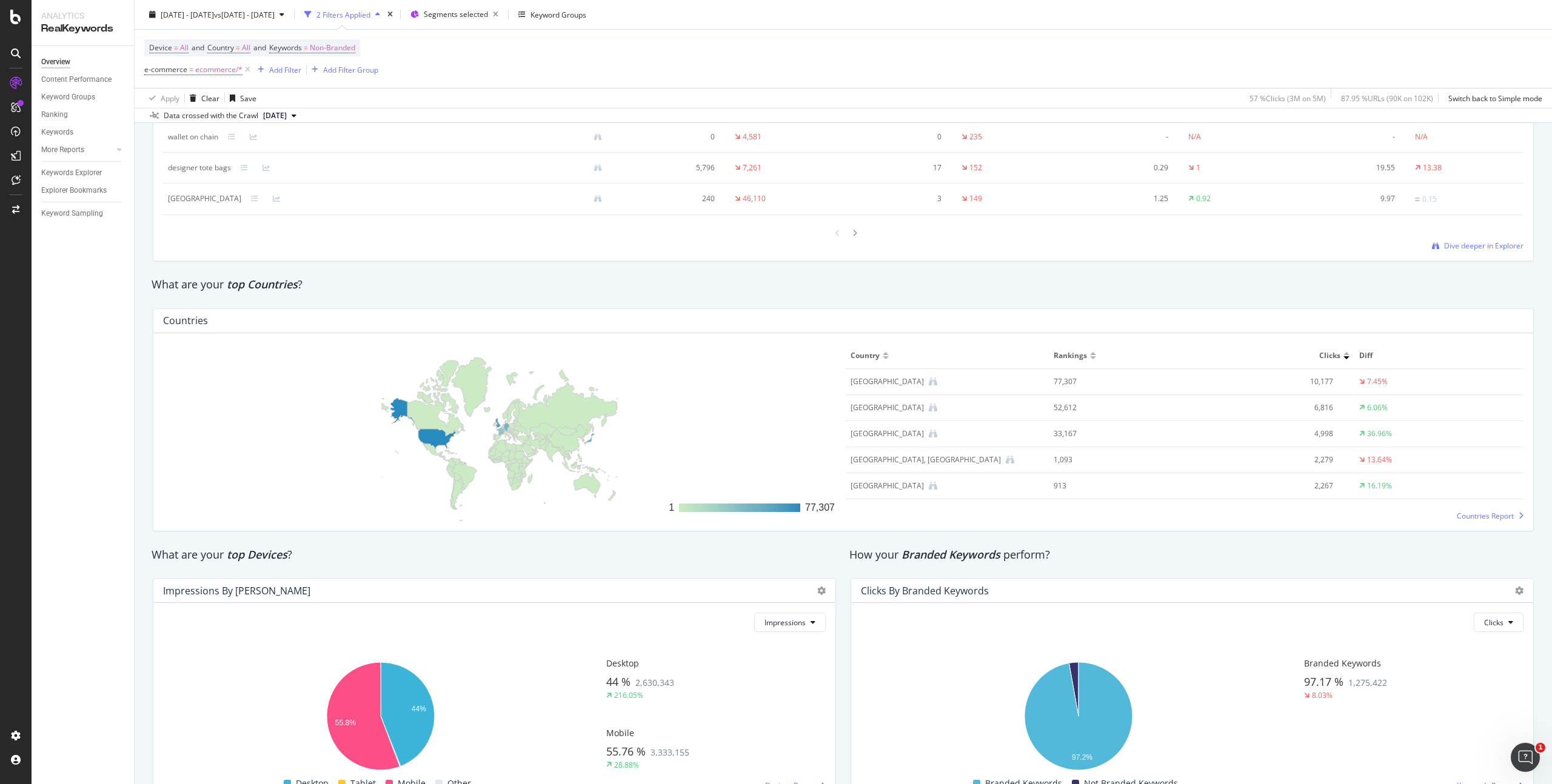
drag, startPoint x: 904, startPoint y: 385, endPoint x: 916, endPoint y: 383, distance: 12.2
click at [904, 384] on div "[GEOGRAPHIC_DATA]" at bounding box center [887, 382] width 74 height 11
click at [938, 382] on icon at bounding box center [932, 382] width 8 height 8
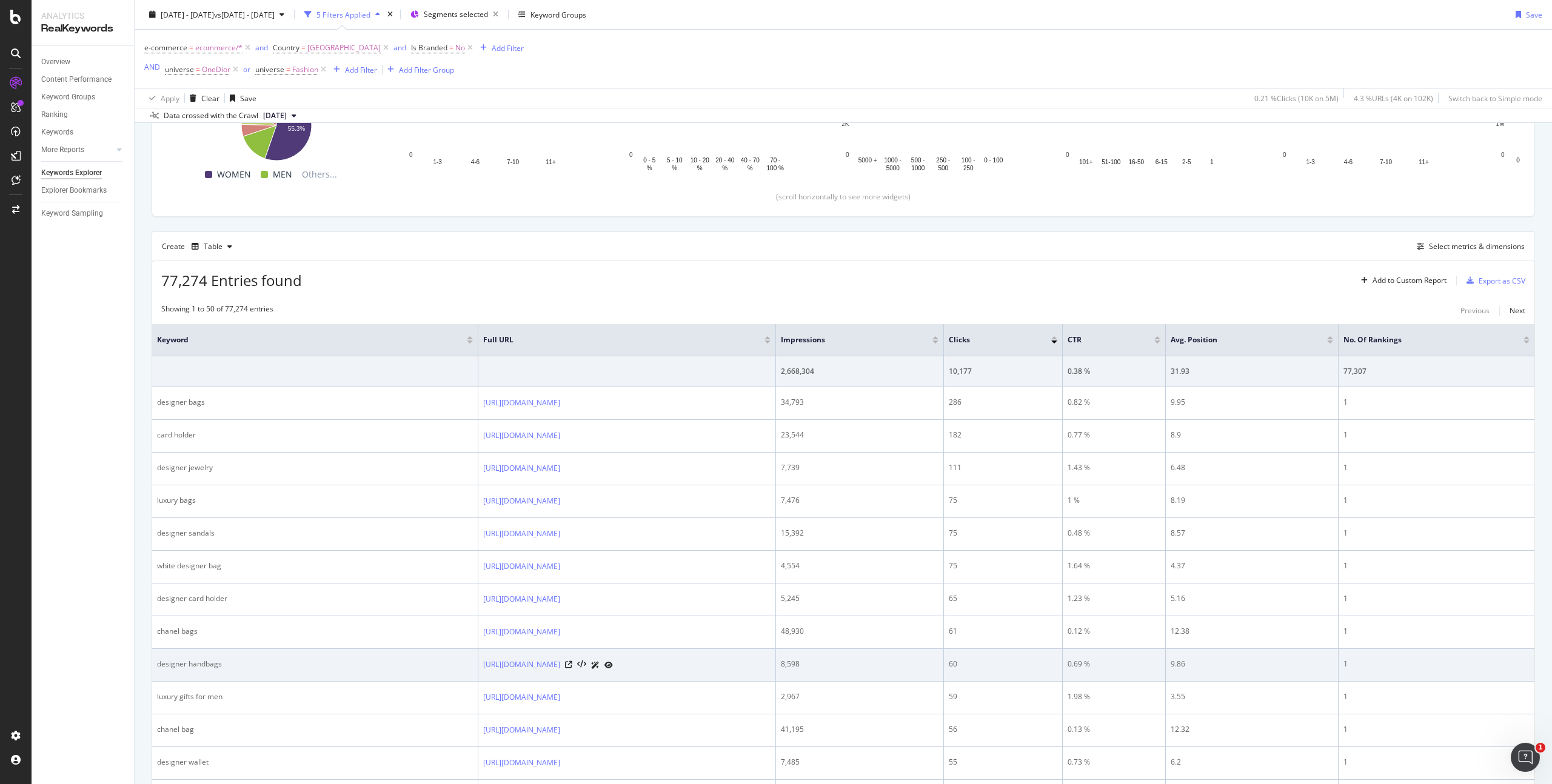
scroll to position [249, 0]
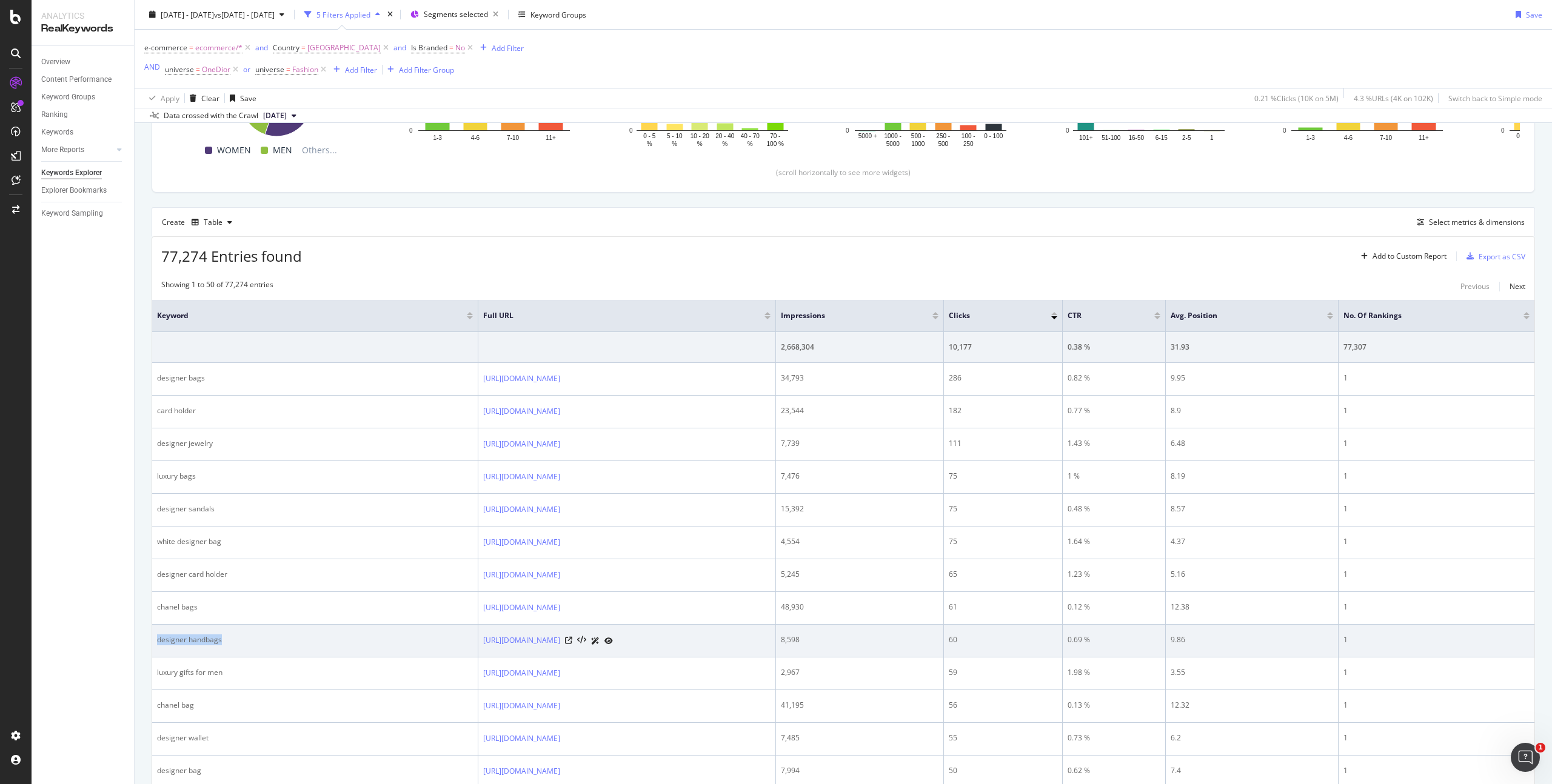
drag, startPoint x: 236, startPoint y: 641, endPoint x: 158, endPoint y: 639, distance: 78.0
click at [158, 639] on div "designer handbags" at bounding box center [315, 640] width 316 height 11
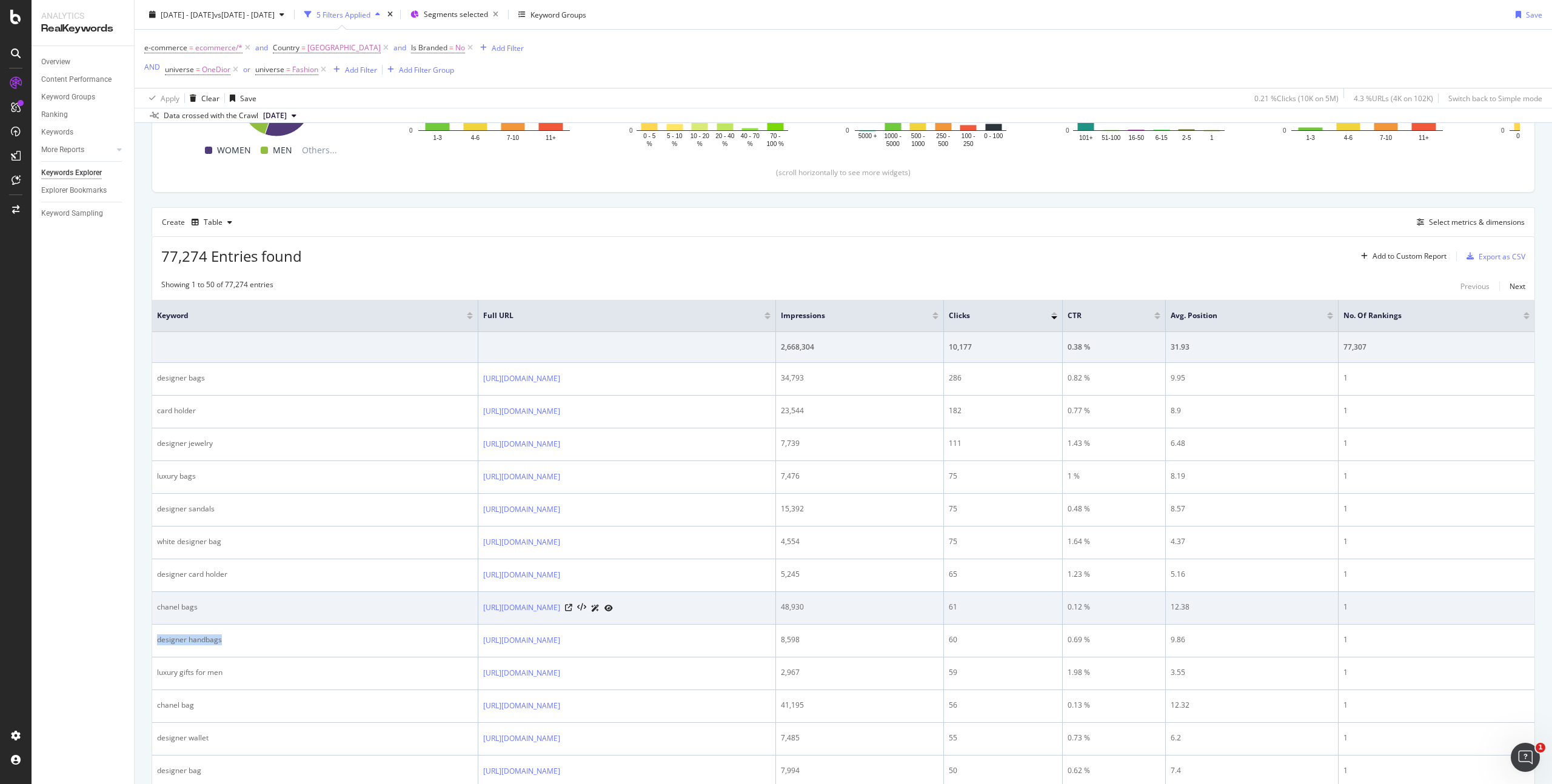
copy div "designer handbags"
